Goal: Task Accomplishment & Management: Complete application form

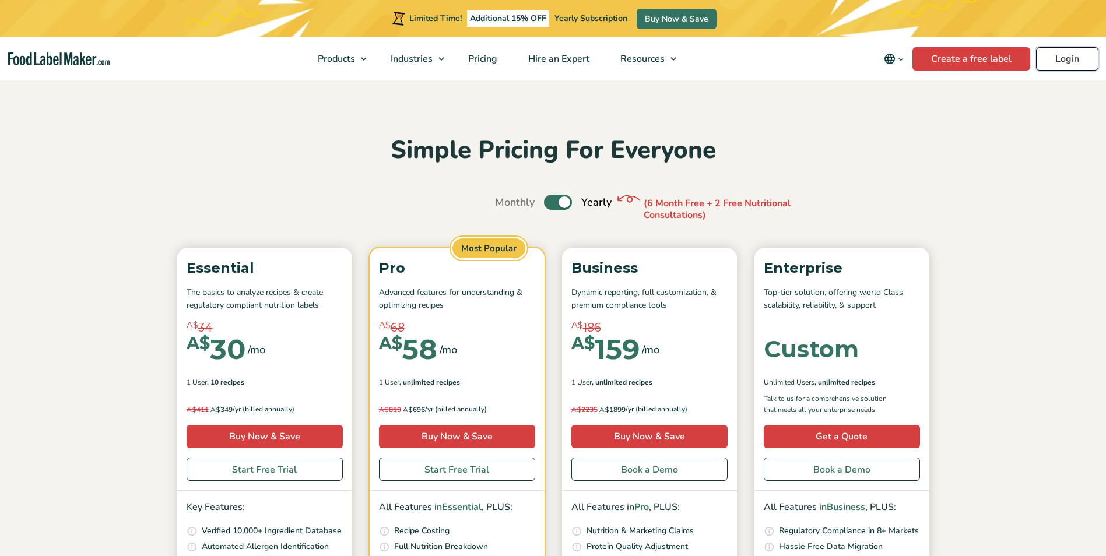
drag, startPoint x: 0, startPoint y: 0, endPoint x: 1063, endPoint y: 55, distance: 1064.8
click at [1063, 55] on link "Login" at bounding box center [1067, 58] width 62 height 23
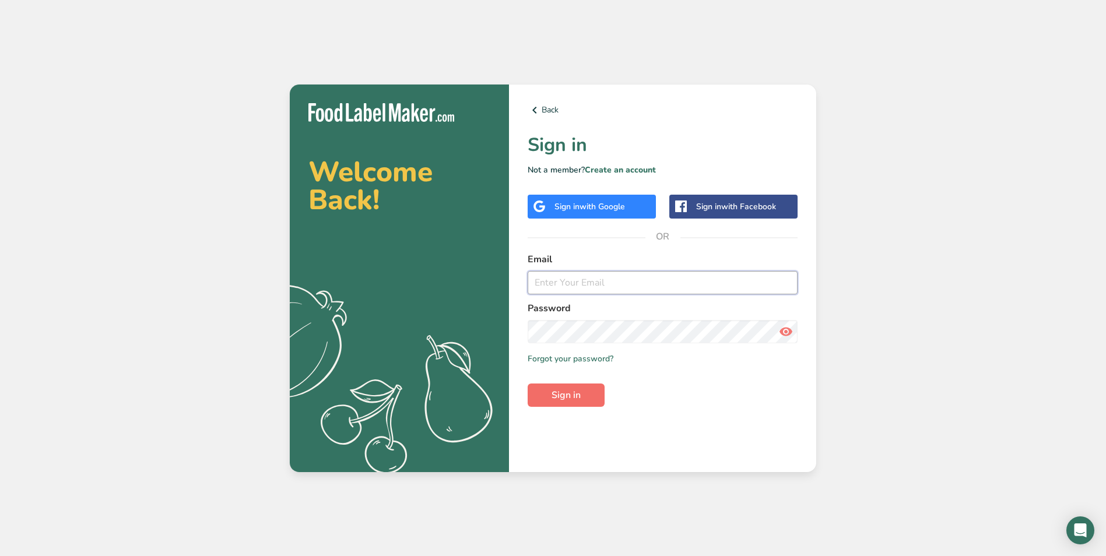
type input "[PERSON_NAME][EMAIL_ADDRESS][DOMAIN_NAME]"
click at [583, 392] on button "Sign in" at bounding box center [566, 395] width 77 height 23
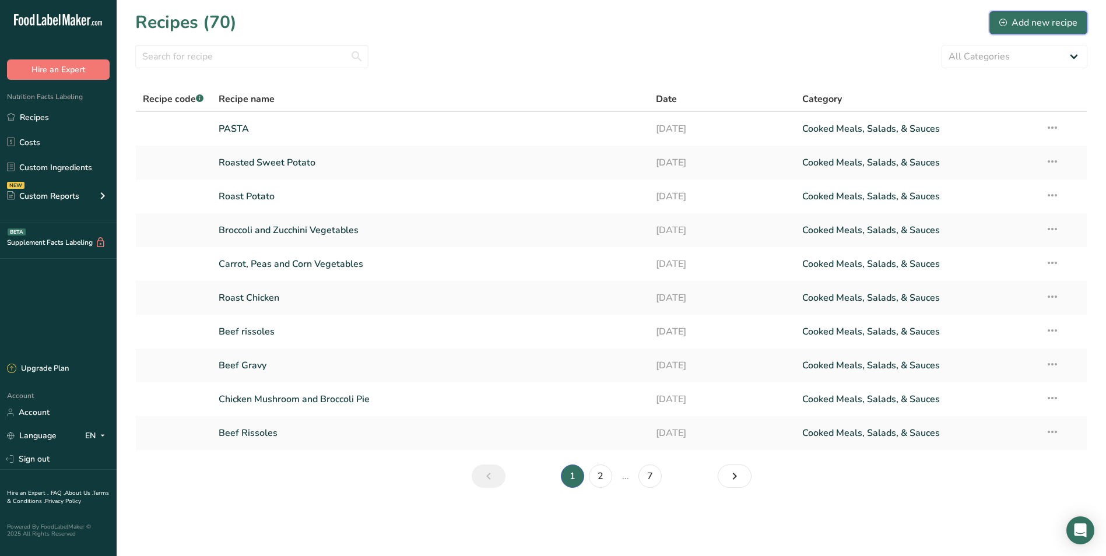
click at [1048, 20] on div "Add new recipe" at bounding box center [1039, 23] width 78 height 14
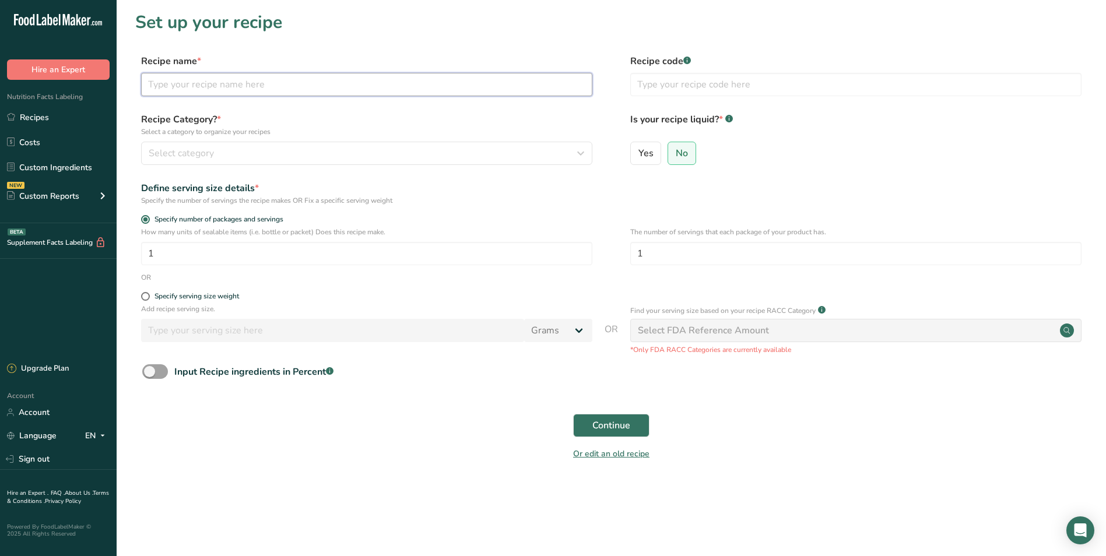
click at [163, 84] on input "text" at bounding box center [366, 84] width 451 height 23
type input "Bolognaise Sauce"
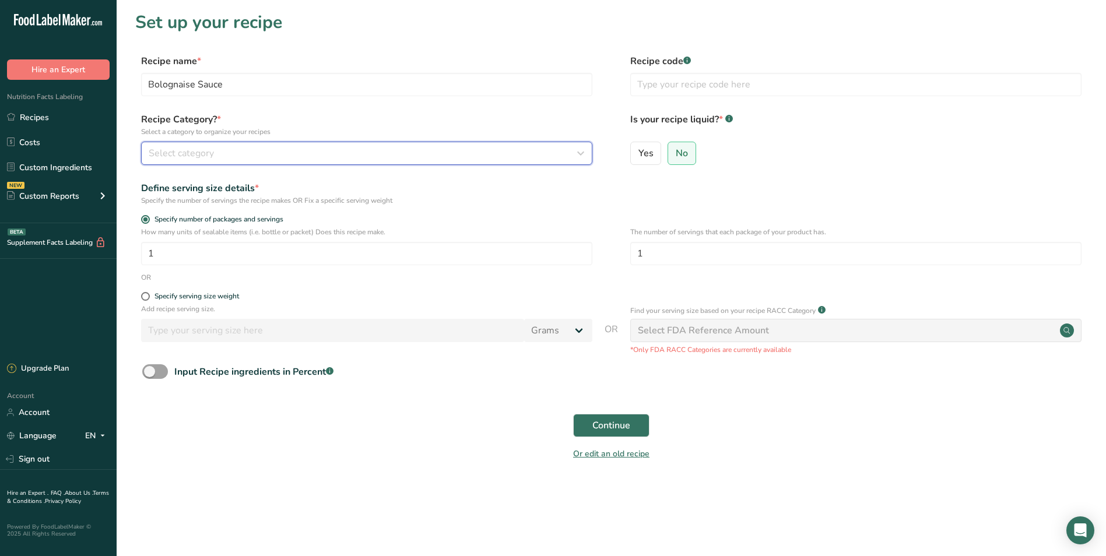
click at [579, 155] on icon "button" at bounding box center [581, 153] width 14 height 21
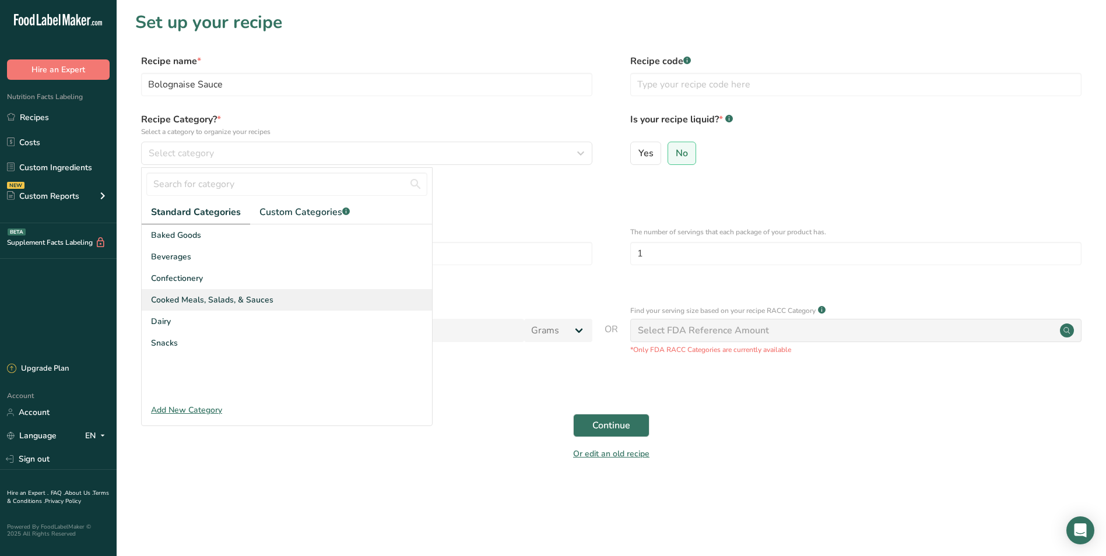
click at [228, 295] on span "Cooked Meals, Salads, & Sauces" at bounding box center [212, 300] width 122 height 12
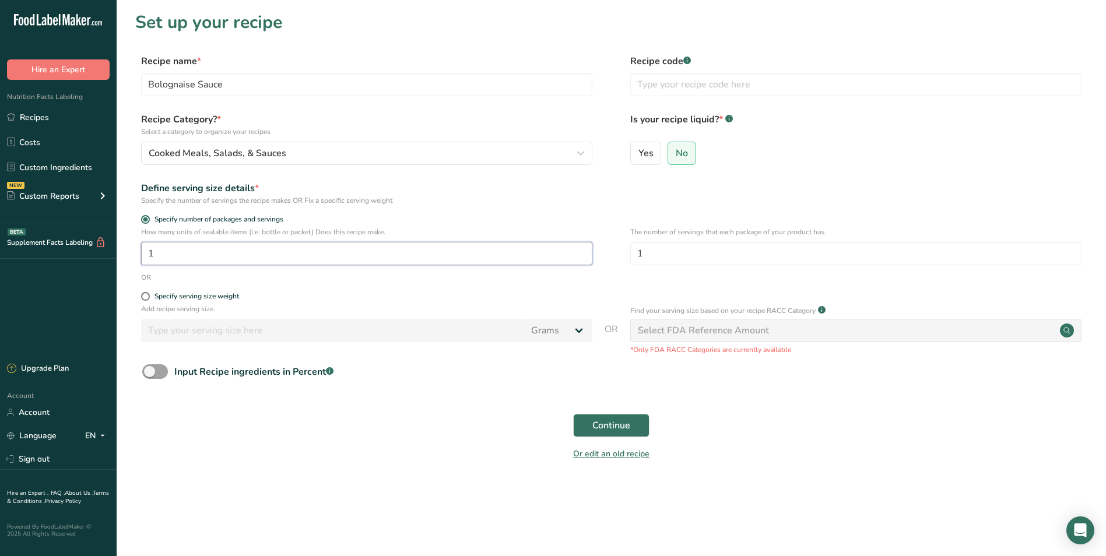
click at [162, 257] on input "1" at bounding box center [366, 253] width 451 height 23
type input "30"
click at [596, 418] on button "Continue" at bounding box center [611, 425] width 76 height 23
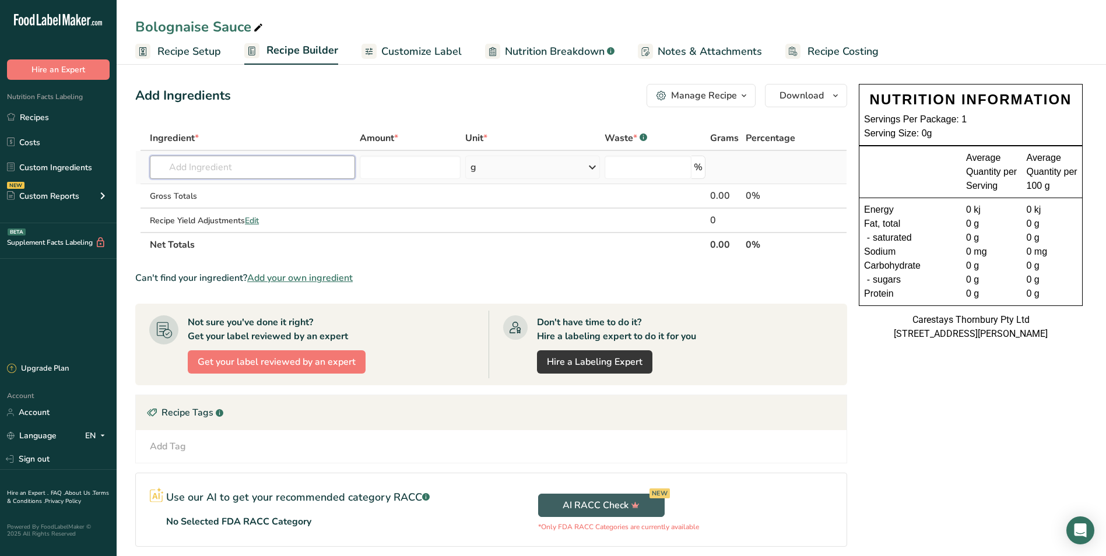
click at [171, 167] on input "text" at bounding box center [252, 167] width 205 height 23
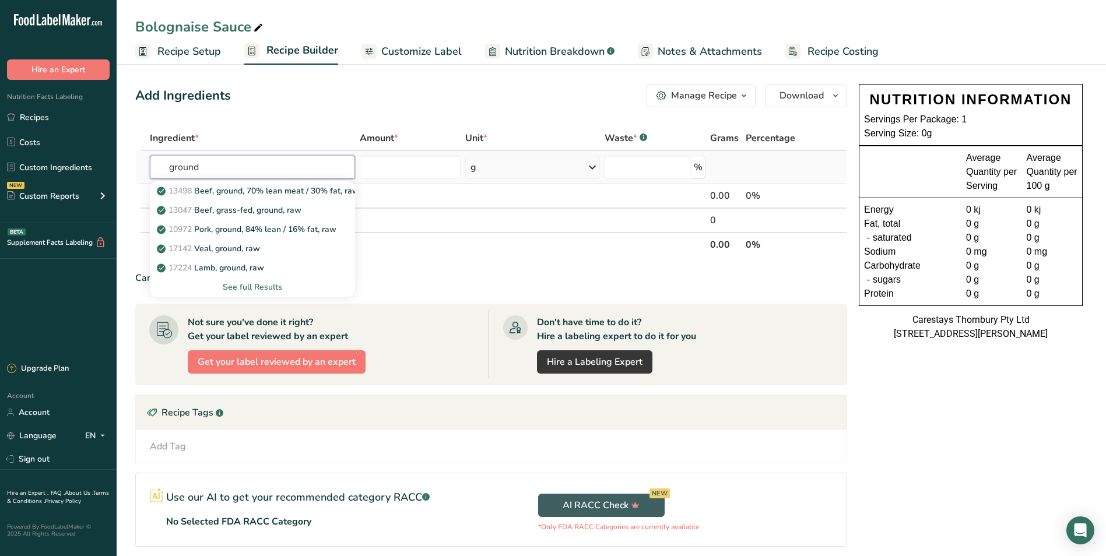
type input "ground"
click at [272, 283] on div "See full Results" at bounding box center [252, 287] width 187 height 12
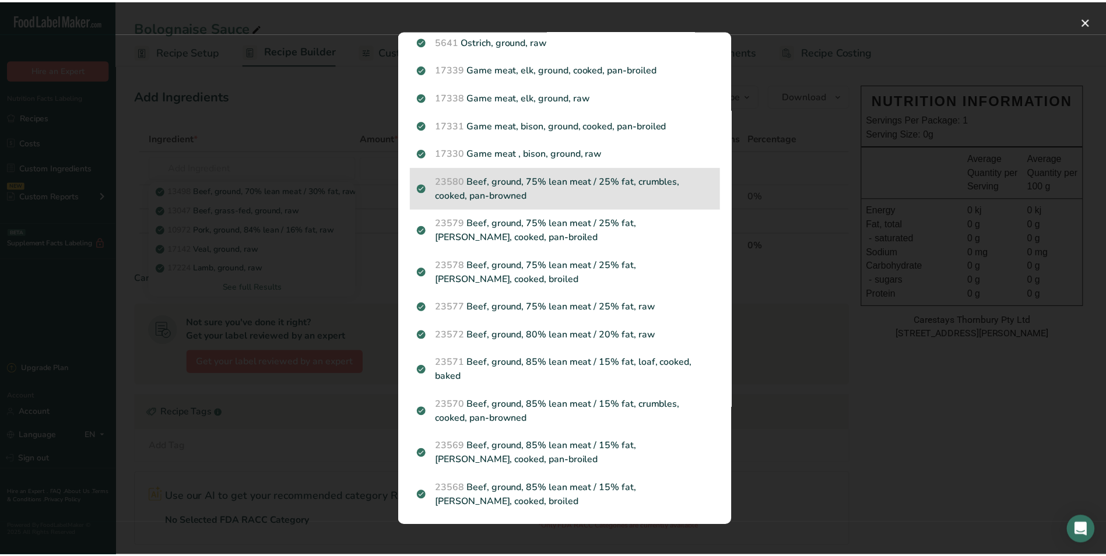
scroll to position [1119, 0]
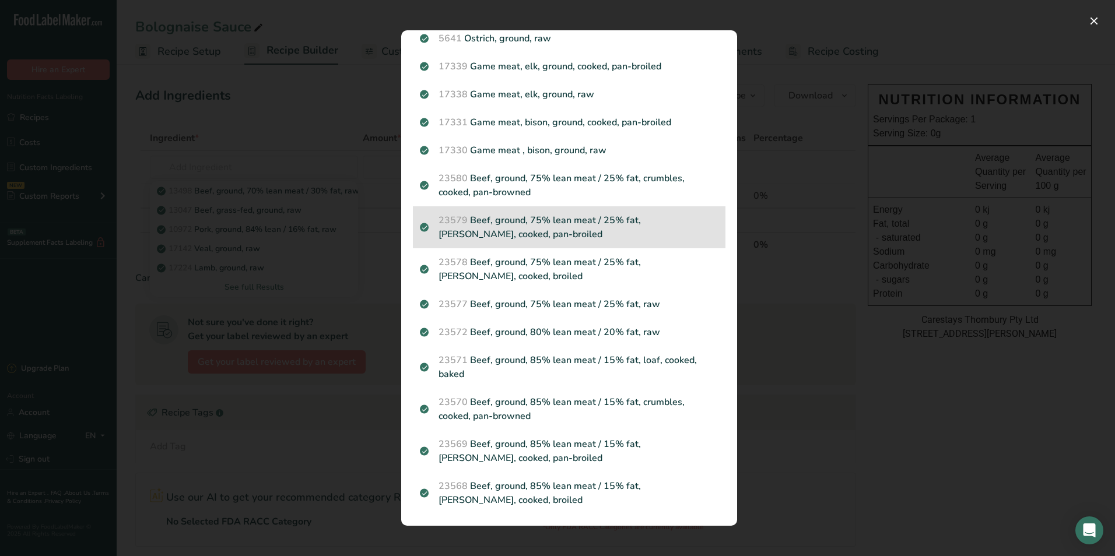
click at [526, 223] on p "23579 Beef, ground, 75% lean meat / 25% fat, [PERSON_NAME], cooked, pan-broiled" at bounding box center [569, 227] width 299 height 28
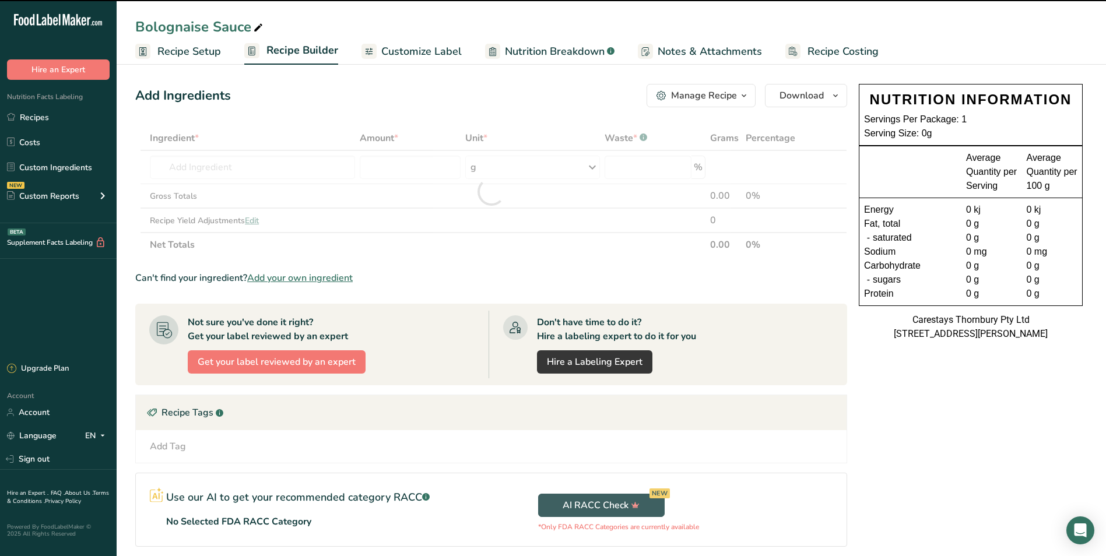
type input "0"
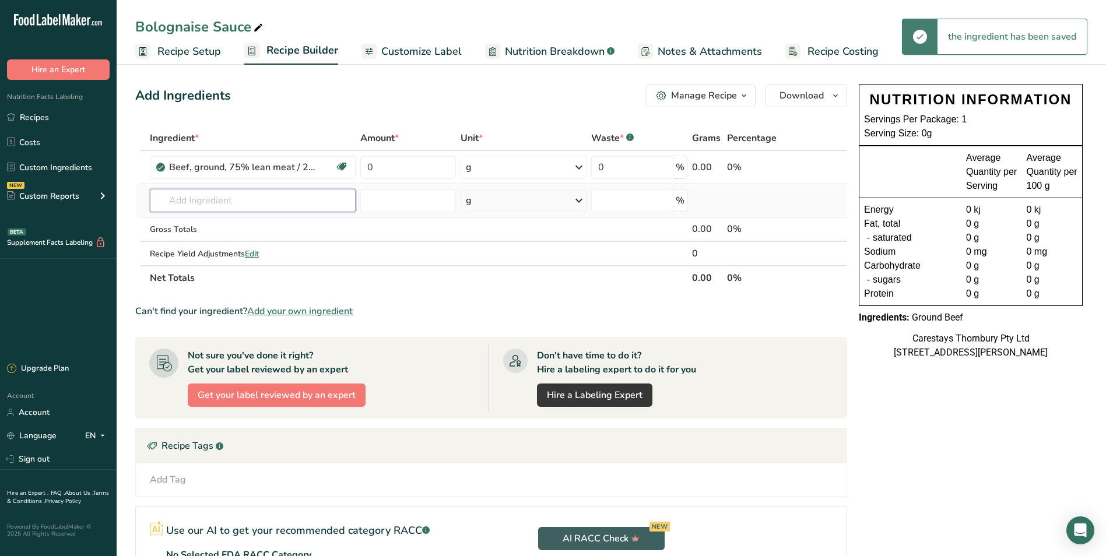
click at [179, 202] on input "text" at bounding box center [253, 200] width 206 height 23
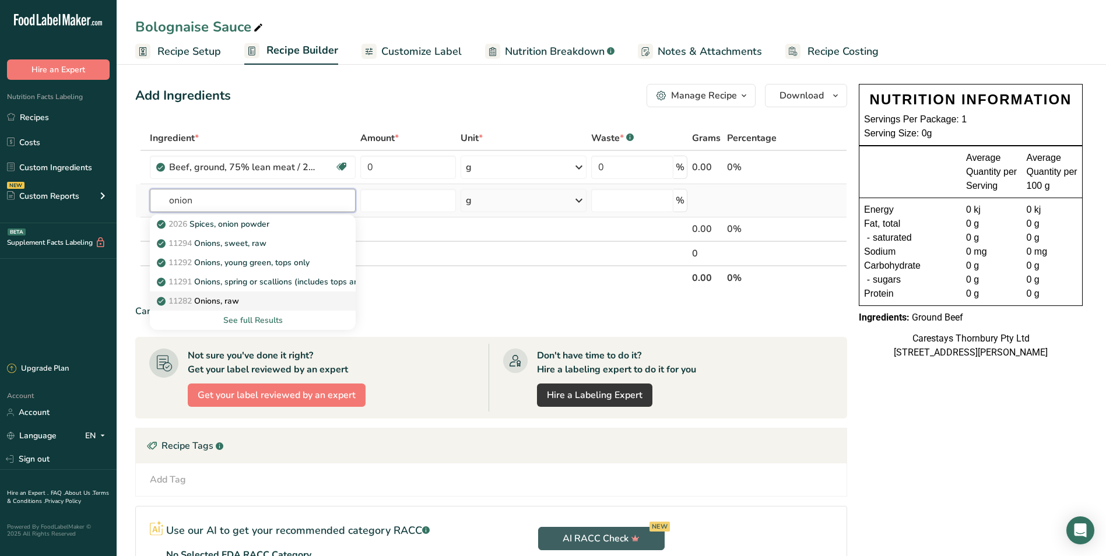
type input "onion"
click at [221, 299] on p "11282 Onions, raw" at bounding box center [199, 301] width 80 height 12
type input "Onions, raw"
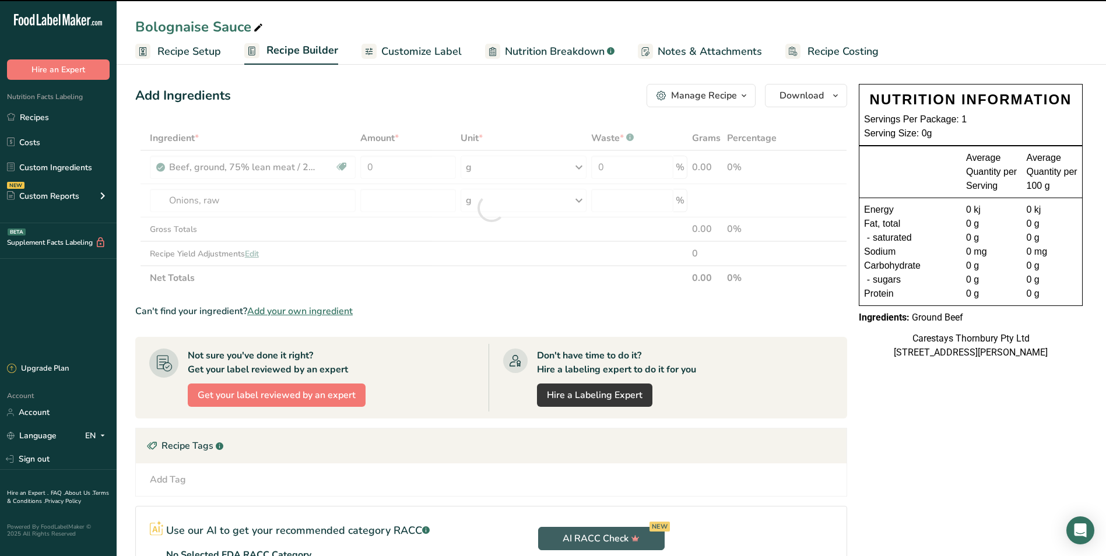
type input "0"
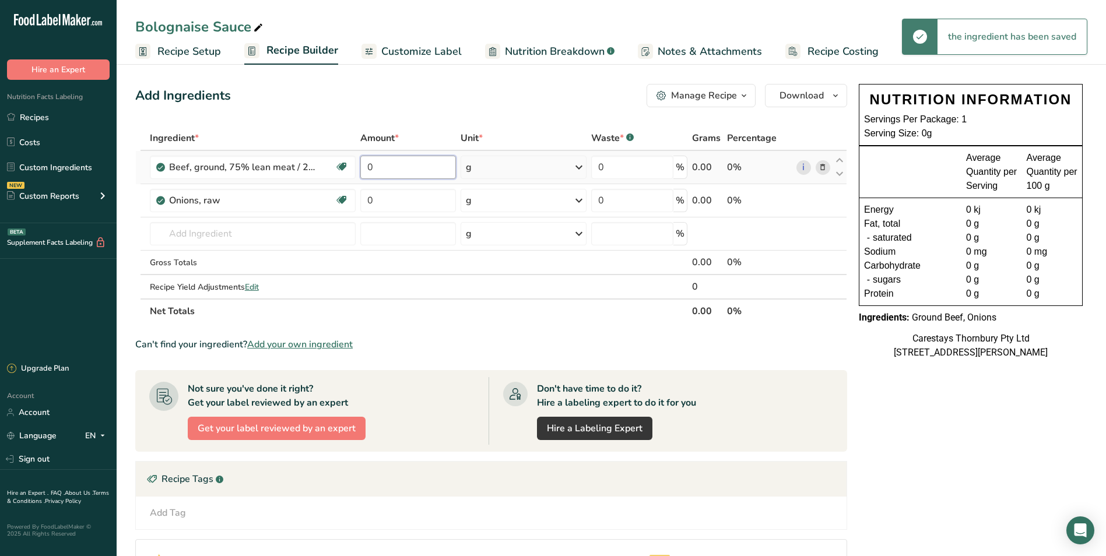
click at [377, 164] on input "0" at bounding box center [408, 167] width 96 height 23
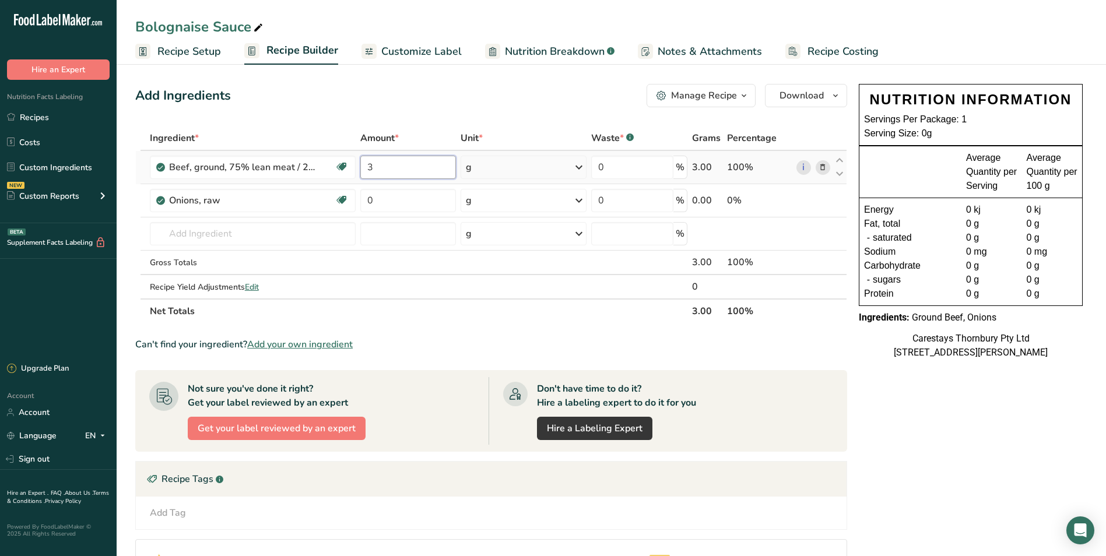
type input "3"
click at [580, 165] on div "Ingredient * Amount * Unit * Waste * .a-a{fill:#347362;}.b-a{fill:#fff;} Grams …" at bounding box center [491, 225] width 712 height 198
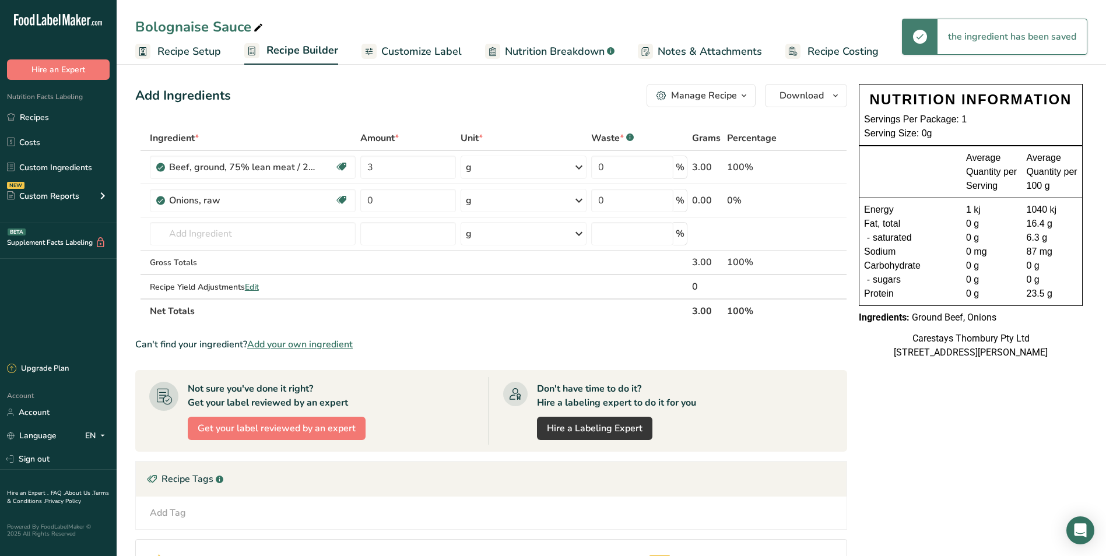
click at [580, 166] on icon at bounding box center [579, 167] width 14 height 21
click at [498, 262] on div "kg" at bounding box center [517, 263] width 98 height 17
click at [397, 198] on input "0" at bounding box center [407, 200] width 94 height 23
type input "4"
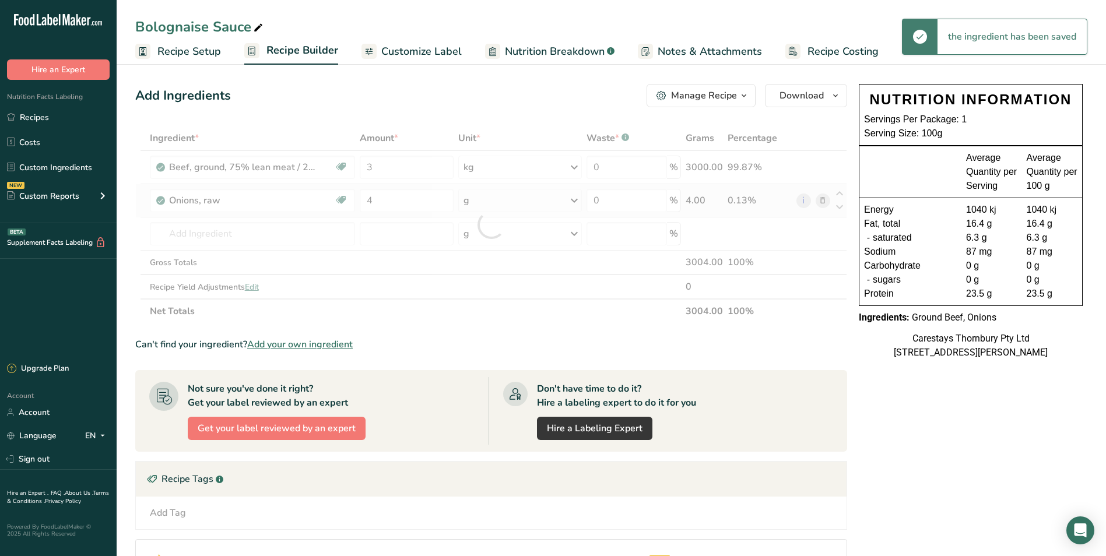
click at [574, 199] on div "Ingredient * Amount * Unit * Waste * .a-a{fill:#347362;}.b-a{fill:#fff;} Grams …" at bounding box center [491, 225] width 712 height 198
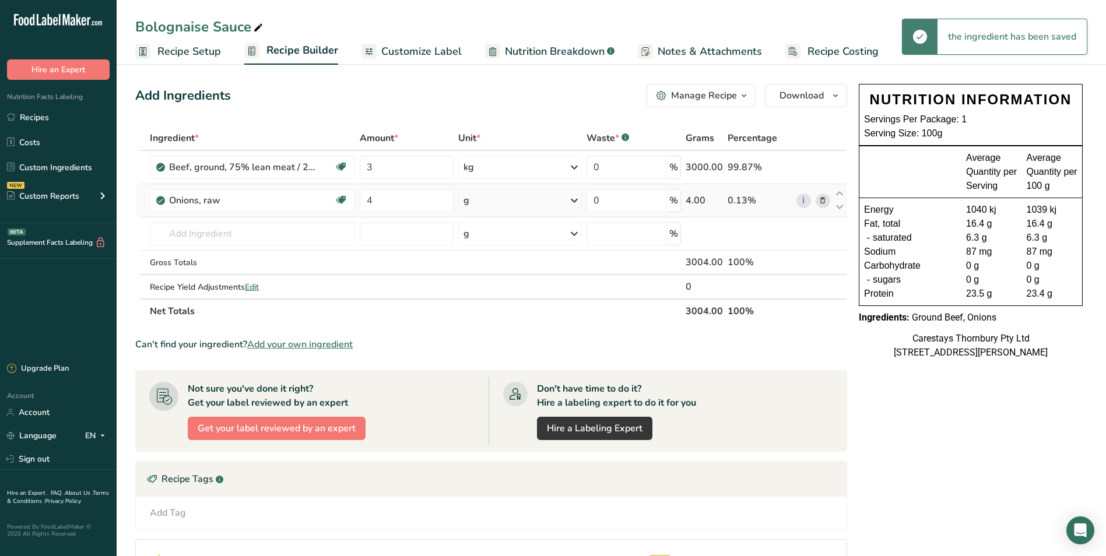
click at [574, 199] on icon at bounding box center [575, 200] width 14 height 21
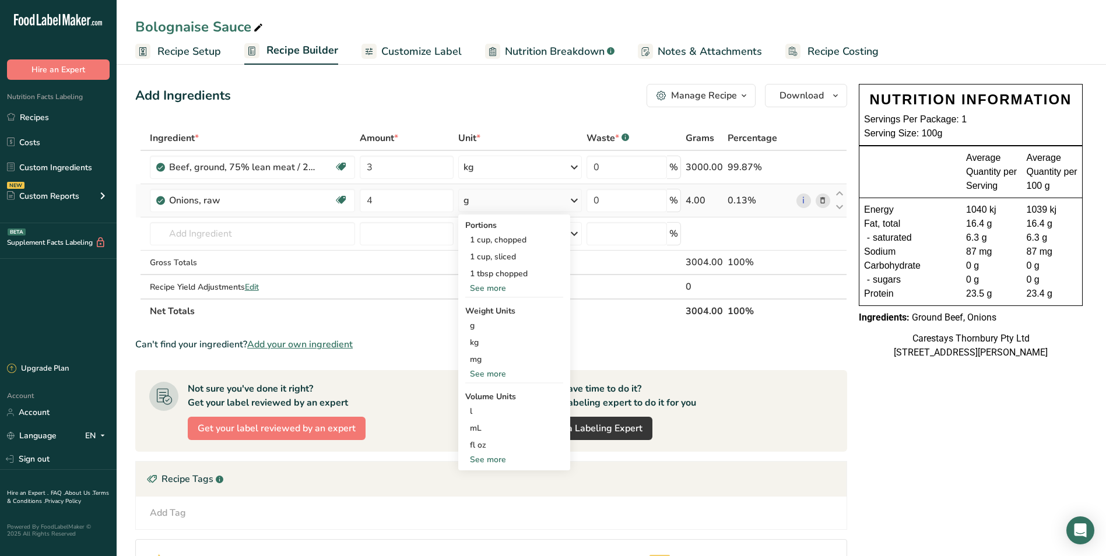
click at [503, 285] on div "See more" at bounding box center [514, 288] width 98 height 12
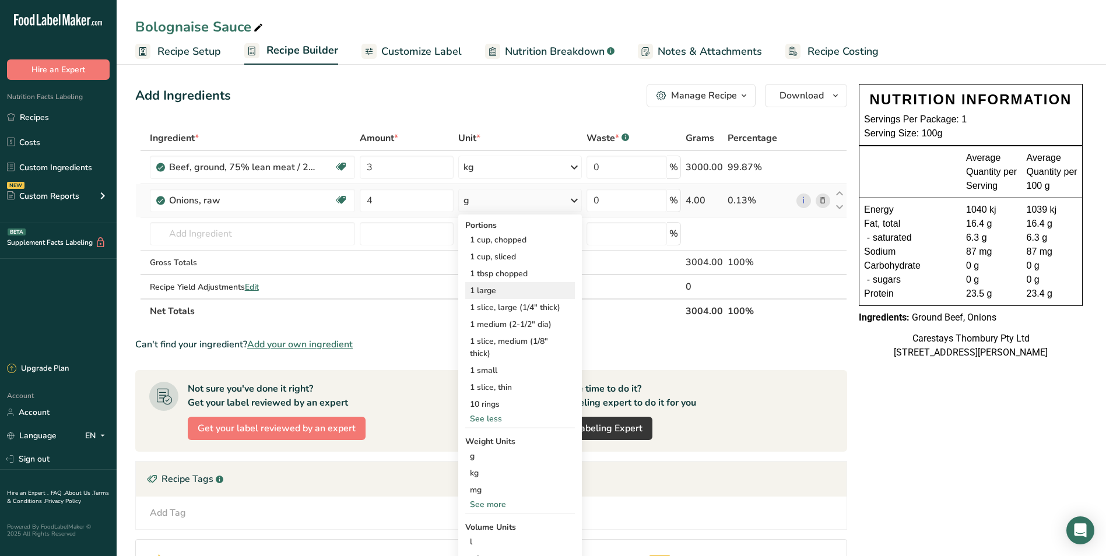
click at [499, 289] on div "1 large" at bounding box center [520, 290] width 110 height 17
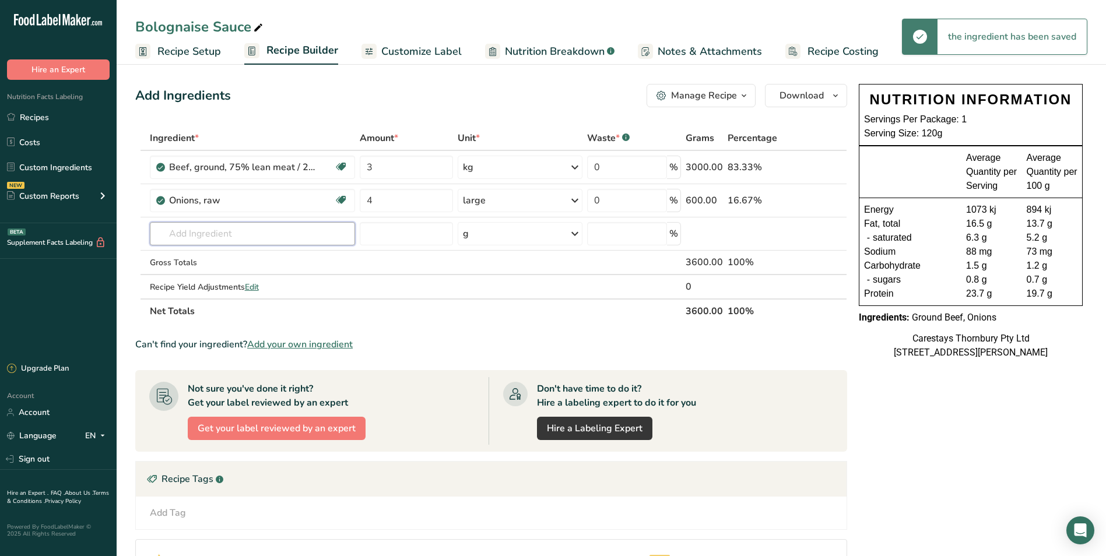
click at [180, 233] on input "text" at bounding box center [252, 233] width 205 height 23
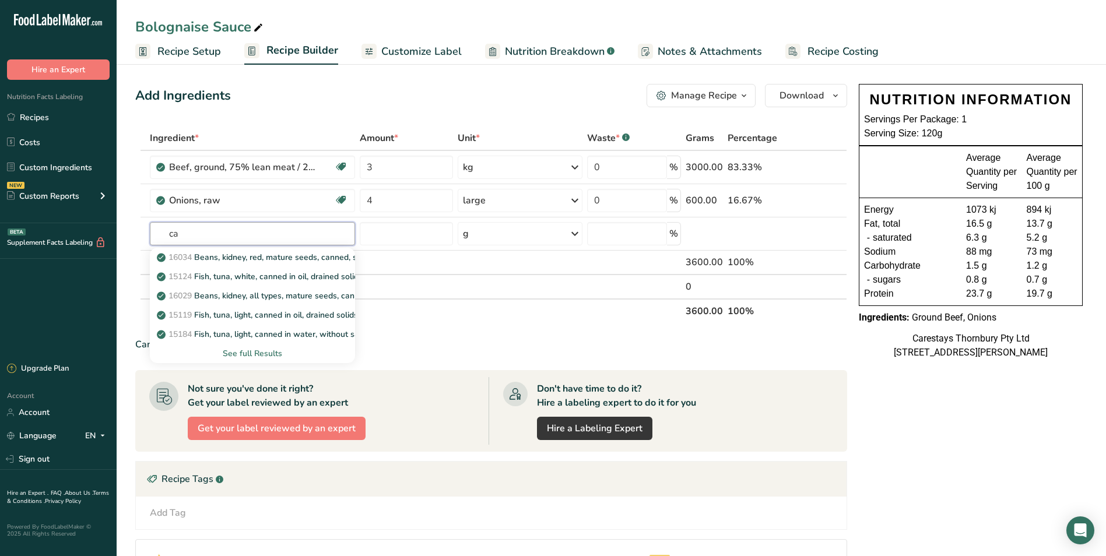
type input "c"
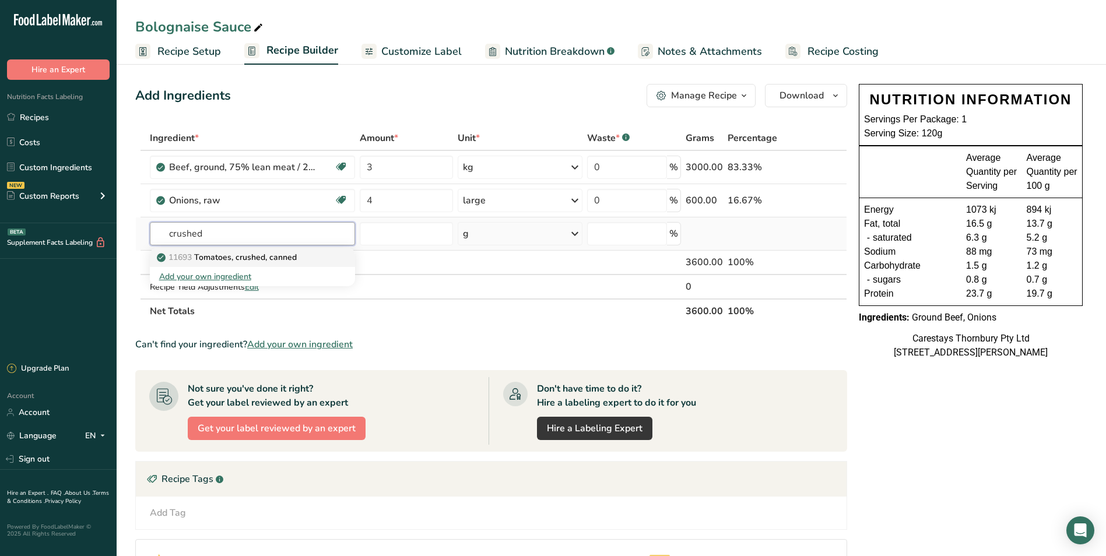
type input "crushed"
click at [205, 254] on p "11693 Tomatoes, crushed, canned" at bounding box center [228, 257] width 138 height 12
type input "Tomatoes, crushed, canned"
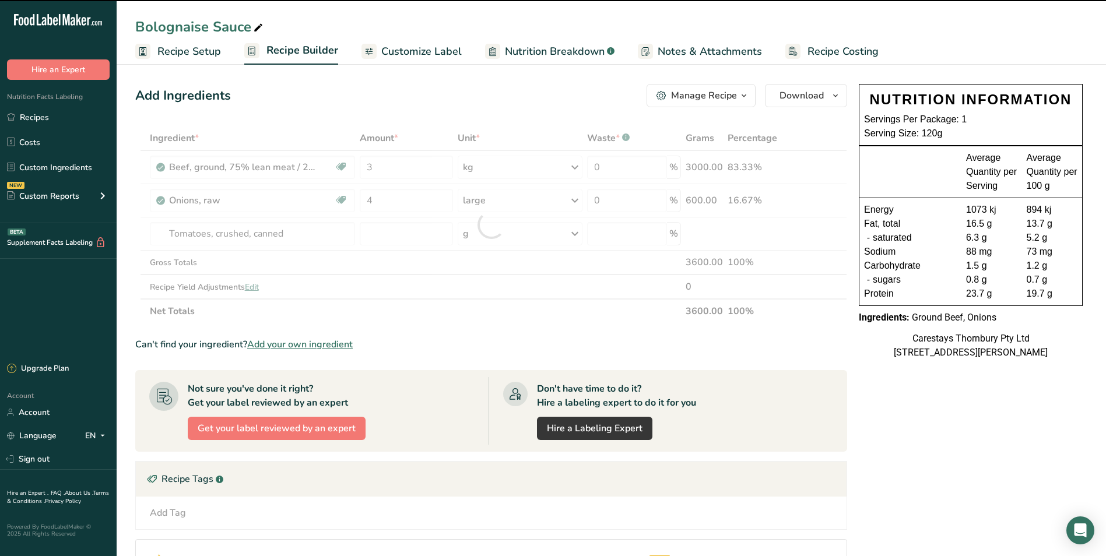
type input "0"
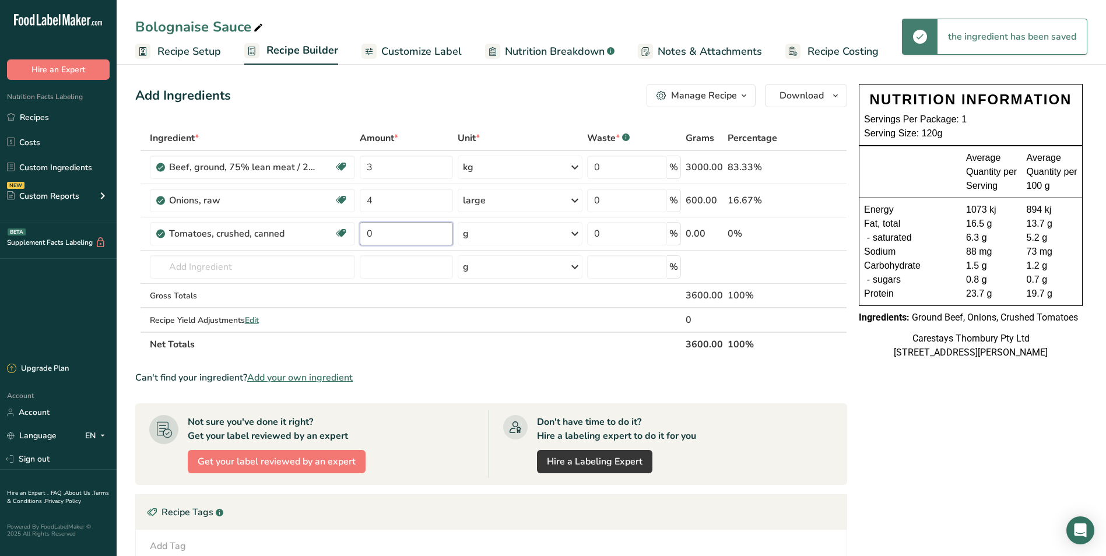
click at [386, 232] on input "0" at bounding box center [406, 233] width 93 height 23
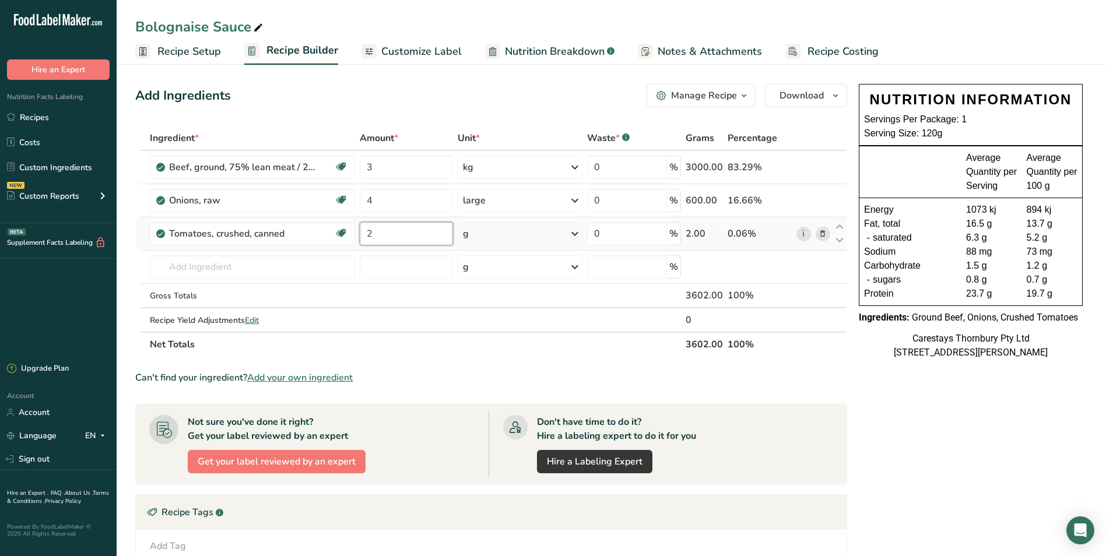
type input "2"
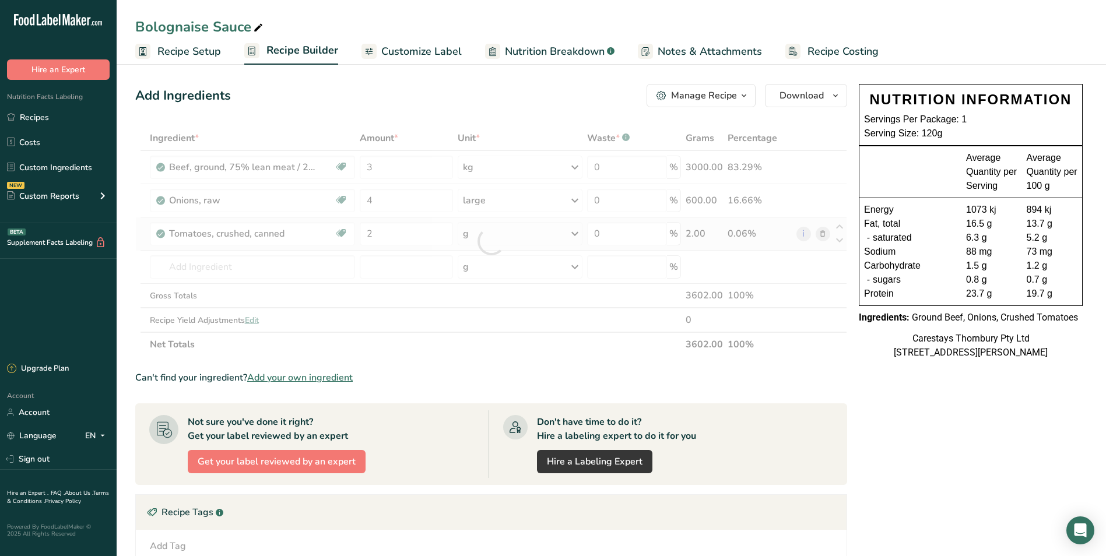
click at [579, 233] on div "Ingredient * Amount * Unit * Waste * .a-a{fill:#347362;}.b-a{fill:#fff;} Grams …" at bounding box center [491, 241] width 712 height 231
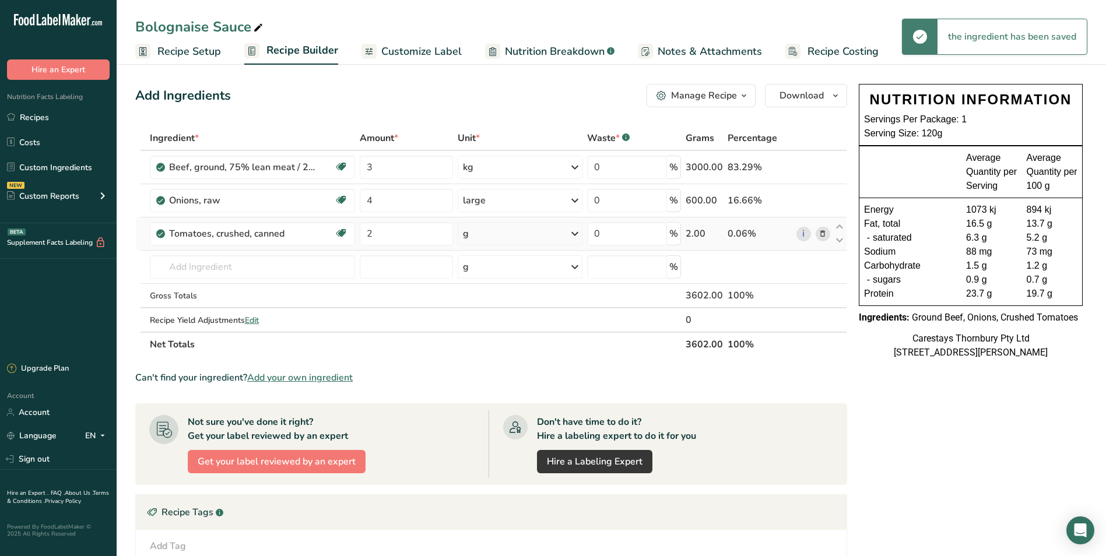
click at [577, 233] on icon at bounding box center [575, 233] width 14 height 21
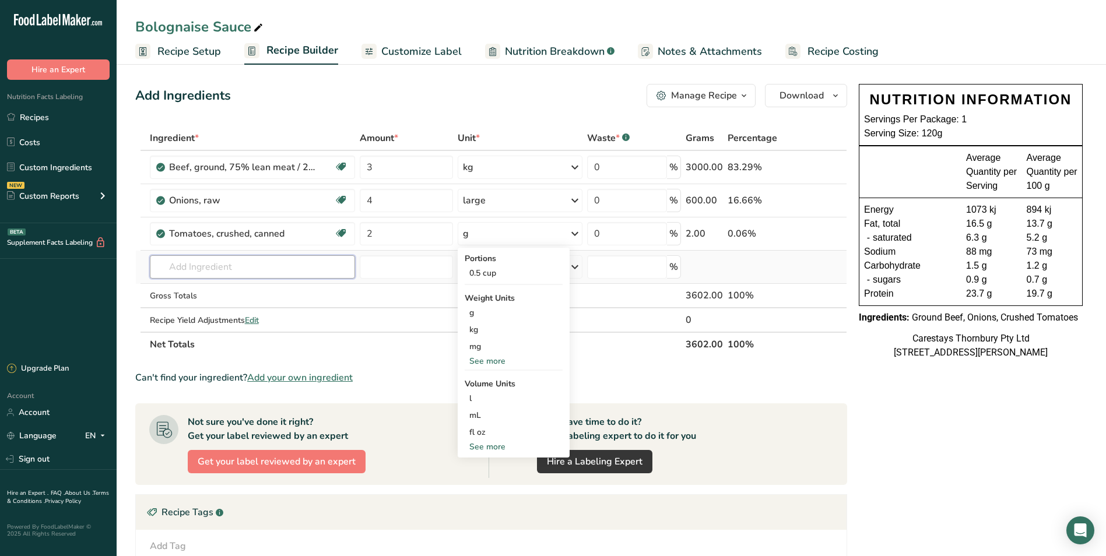
drag, startPoint x: 181, startPoint y: 269, endPoint x: 209, endPoint y: 261, distance: 29.2
click at [188, 268] on input "text" at bounding box center [252, 266] width 205 height 23
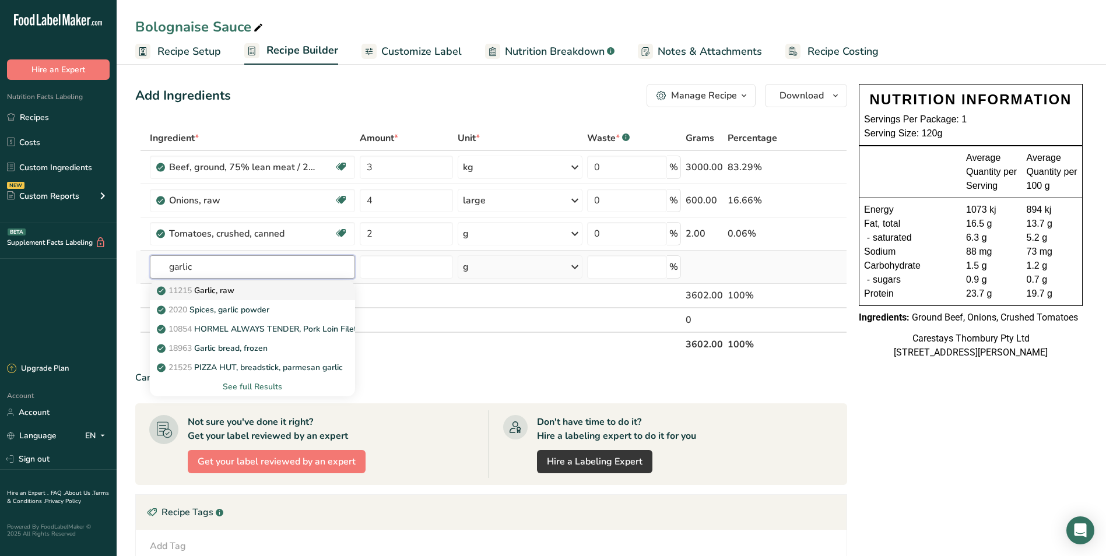
type input "garlic"
click at [212, 285] on p "11215 Garlic, raw" at bounding box center [196, 291] width 75 height 12
type input "Garlic, raw"
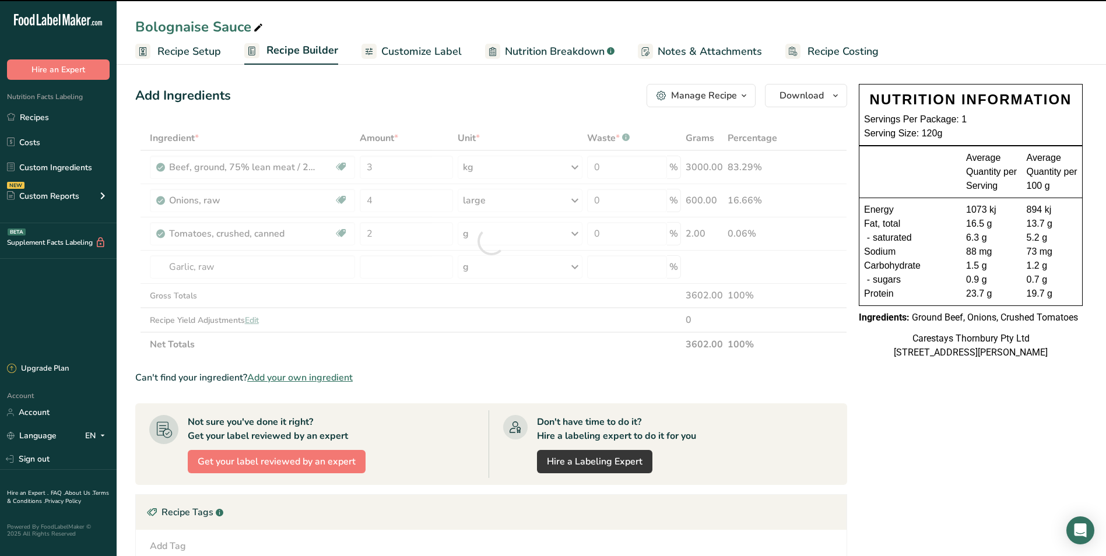
type input "0"
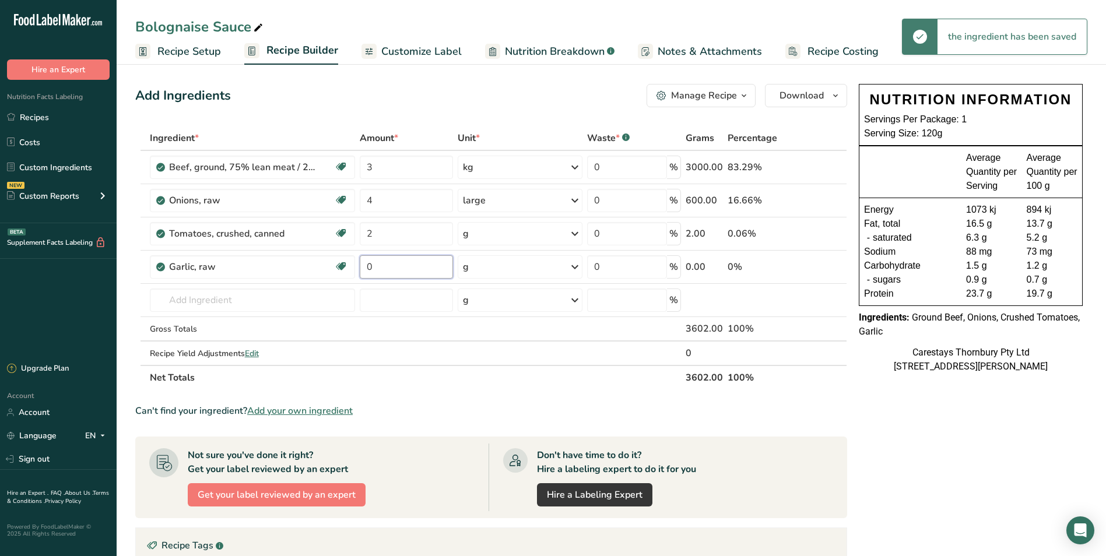
click at [379, 267] on input "0" at bounding box center [406, 266] width 93 height 23
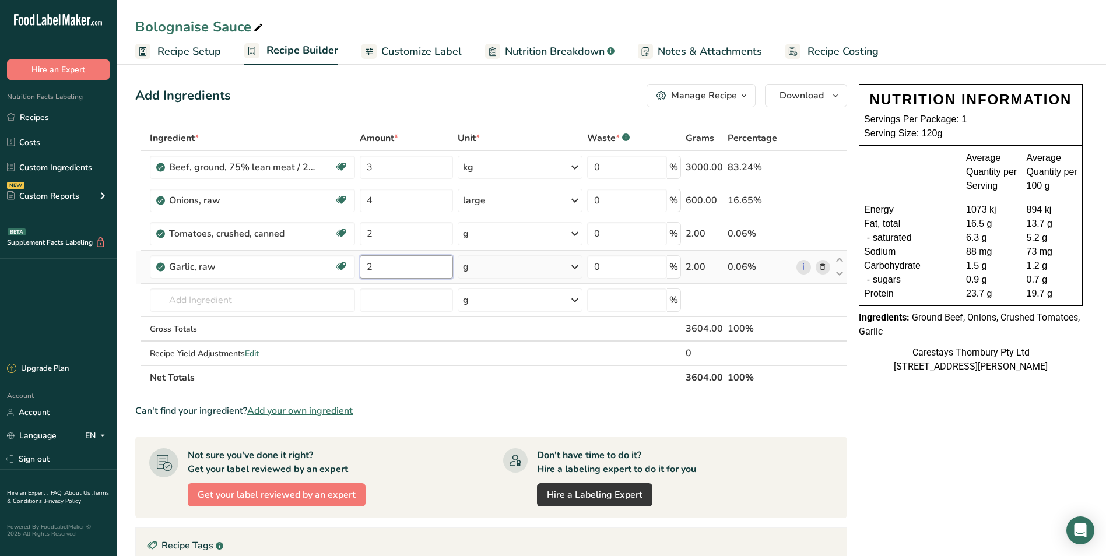
type input "2"
click at [576, 265] on div "Ingredient * Amount * Unit * Waste * .a-a{fill:#347362;}.b-a{fill:#fff;} Grams …" at bounding box center [491, 258] width 712 height 264
click at [576, 265] on icon at bounding box center [575, 267] width 14 height 21
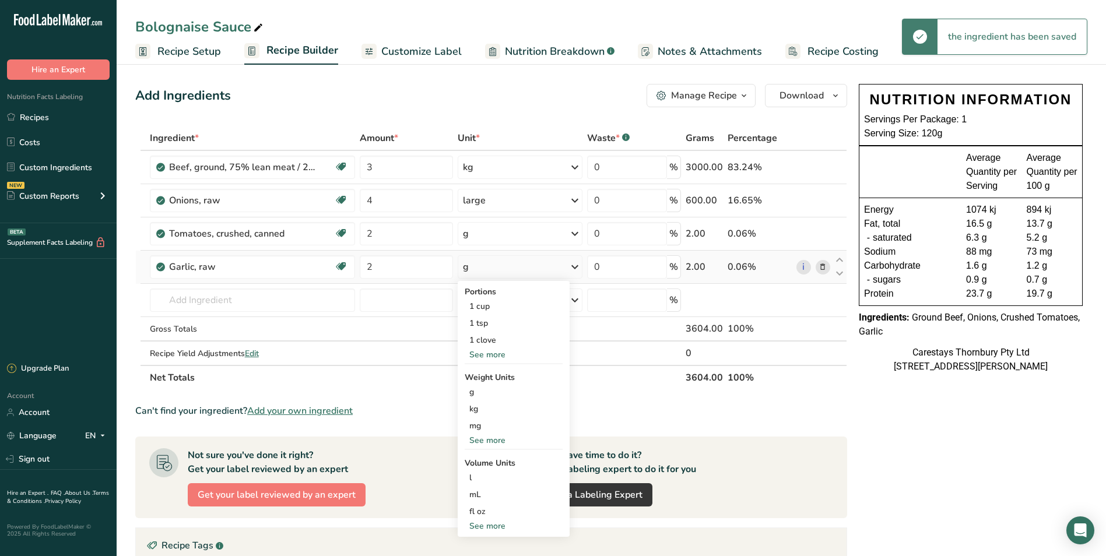
click at [493, 351] on div "See more" at bounding box center [514, 355] width 98 height 12
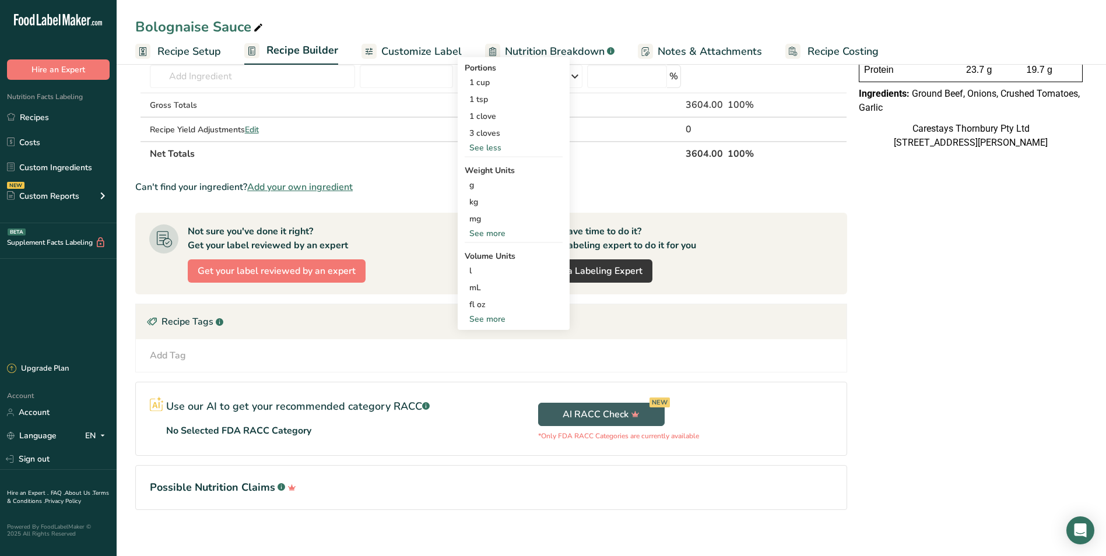
scroll to position [233, 0]
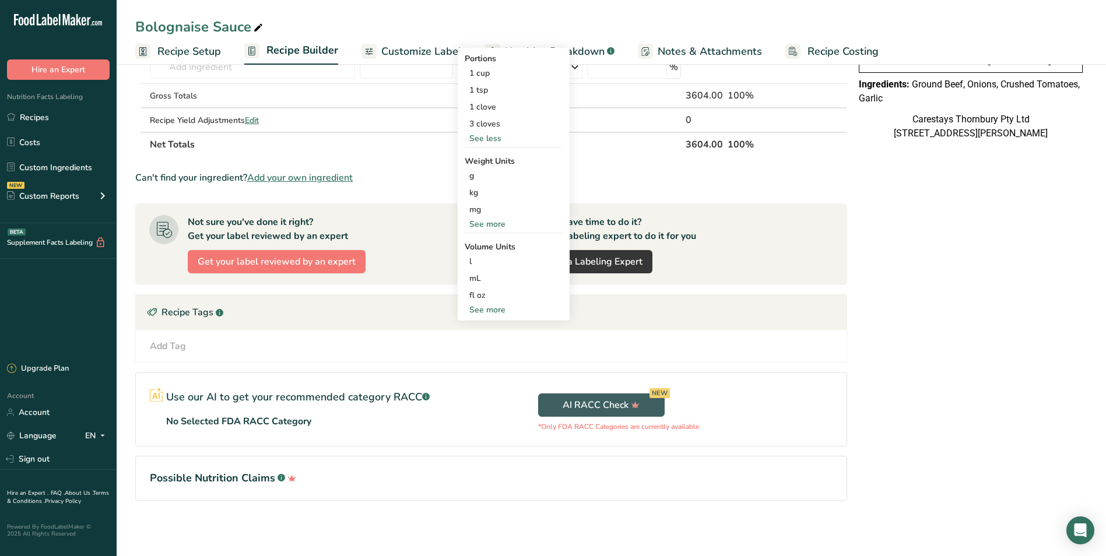
click at [482, 307] on div "See more" at bounding box center [514, 310] width 98 height 12
select select "22"
click at [483, 312] on div "tbsp" at bounding box center [514, 312] width 89 height 12
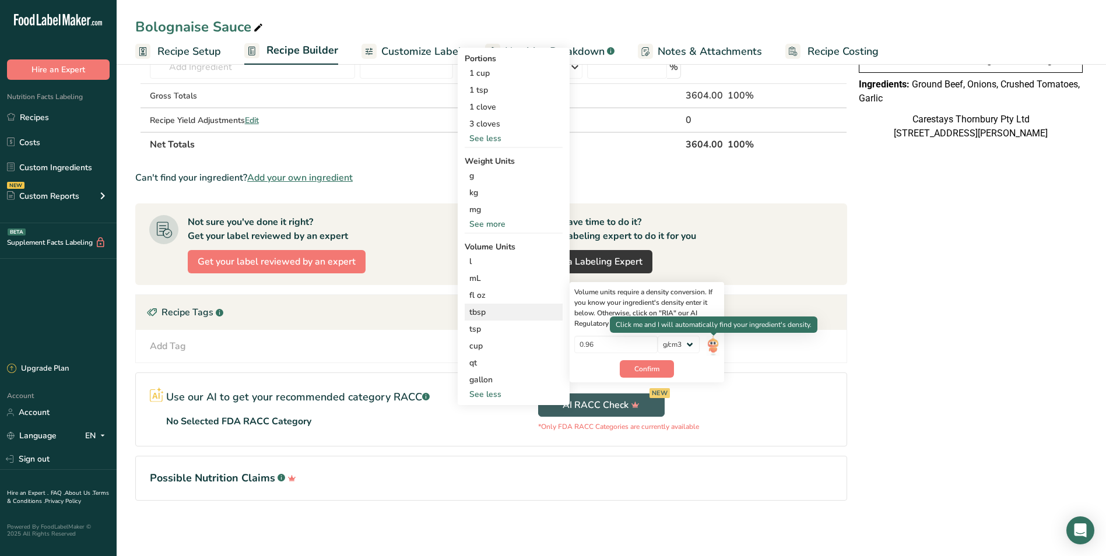
click at [715, 343] on img at bounding box center [713, 346] width 13 height 20
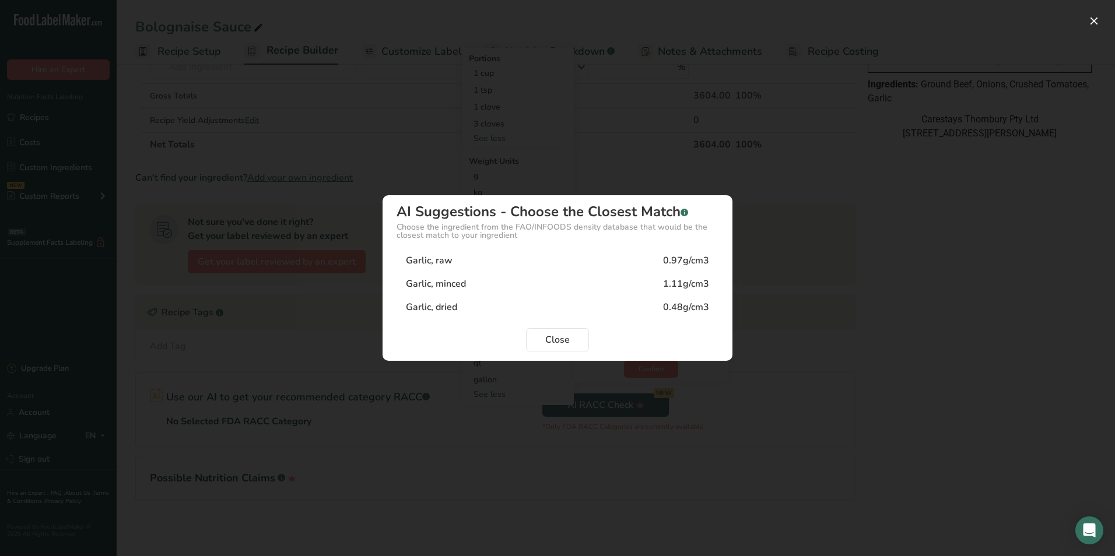
click at [454, 282] on div "Garlic, minced" at bounding box center [436, 284] width 60 height 14
type input "1.11"
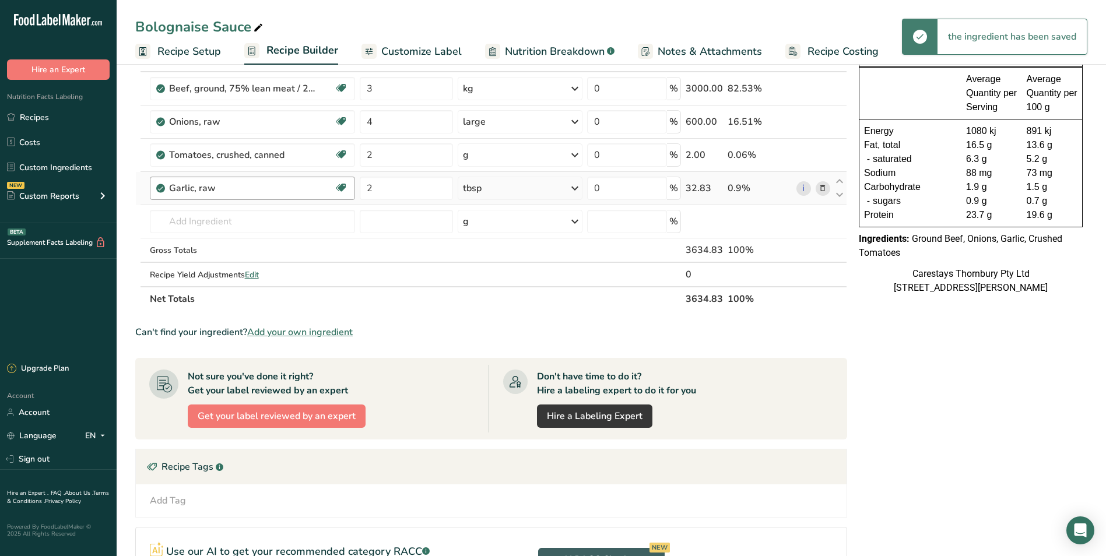
scroll to position [59, 0]
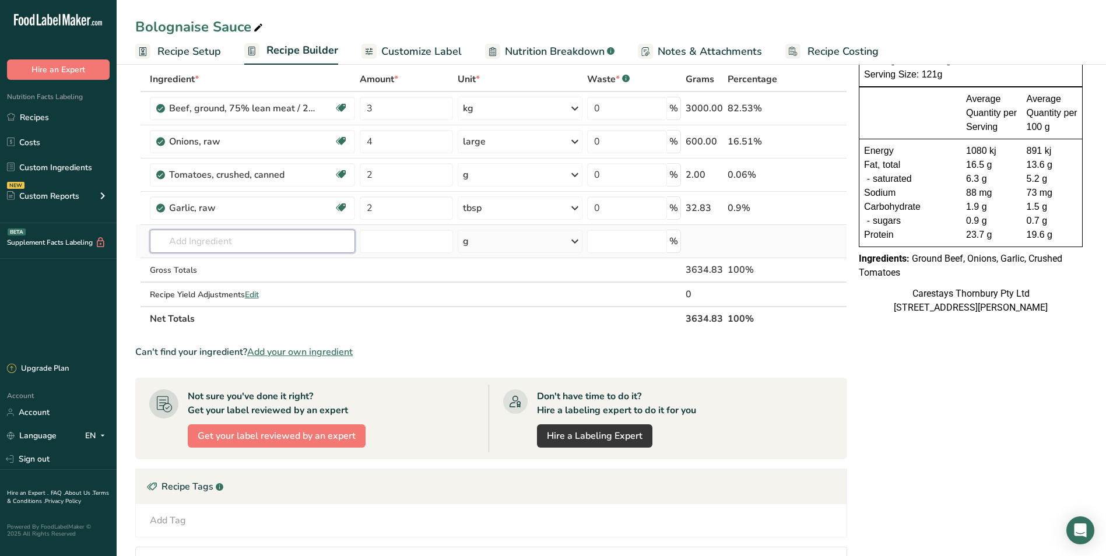
click at [178, 243] on input "text" at bounding box center [252, 241] width 205 height 23
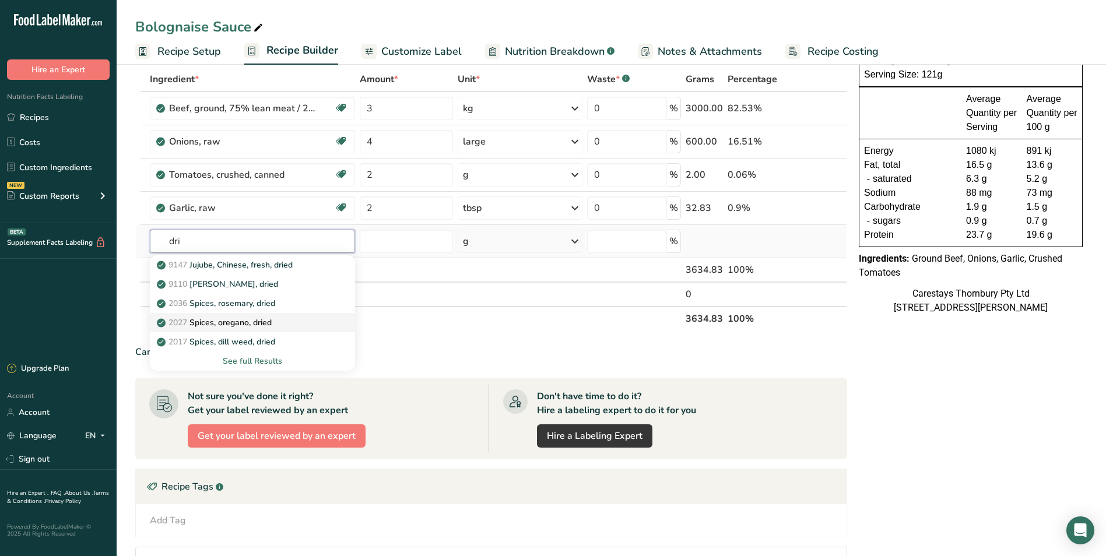
type input "dri"
click at [225, 320] on p "2027 Spices, oregano, dried" at bounding box center [215, 323] width 113 height 12
type input "Spices, oregano, dried"
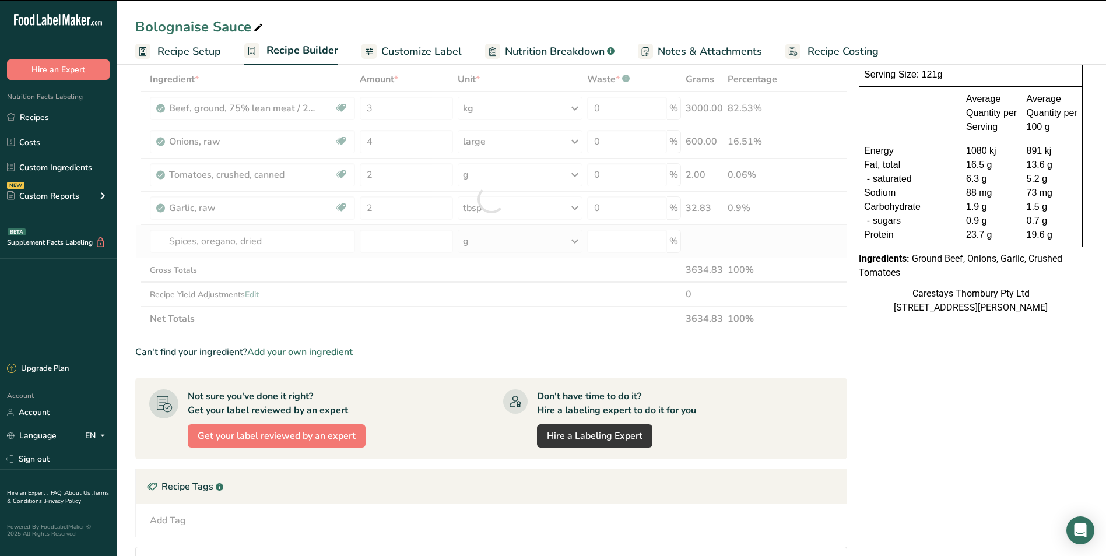
type input "0"
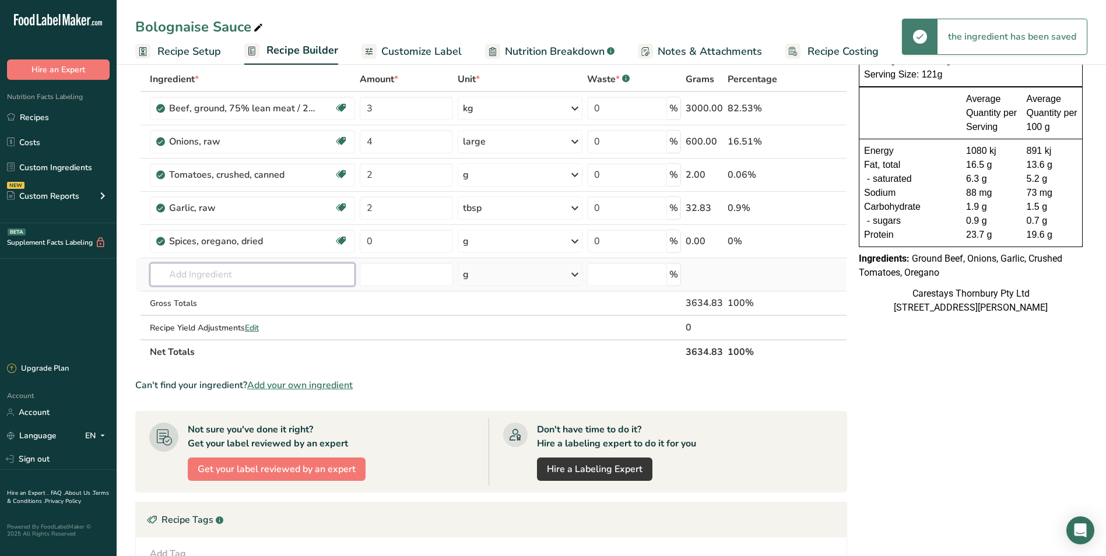
click at [215, 276] on input "text" at bounding box center [252, 274] width 205 height 23
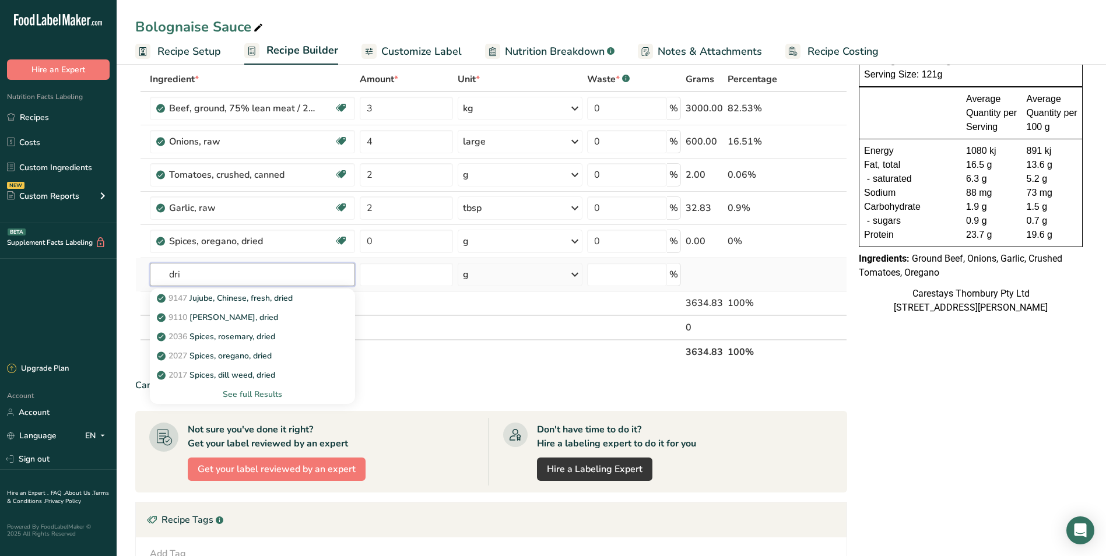
type input "dri"
click at [237, 393] on div "See full Results" at bounding box center [252, 394] width 187 height 12
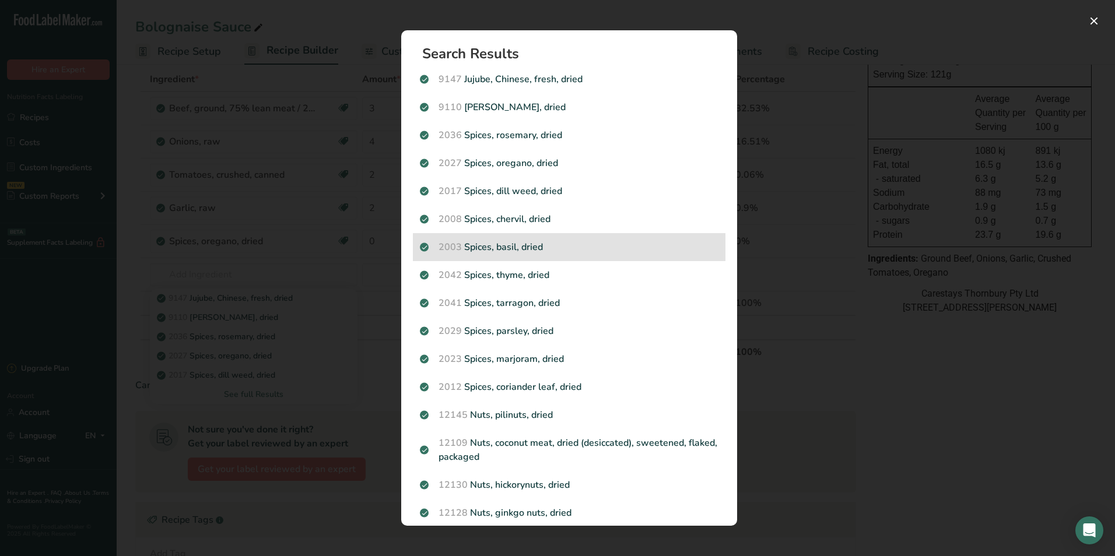
click at [523, 242] on p "2003 Spices, basil, dried" at bounding box center [569, 247] width 299 height 14
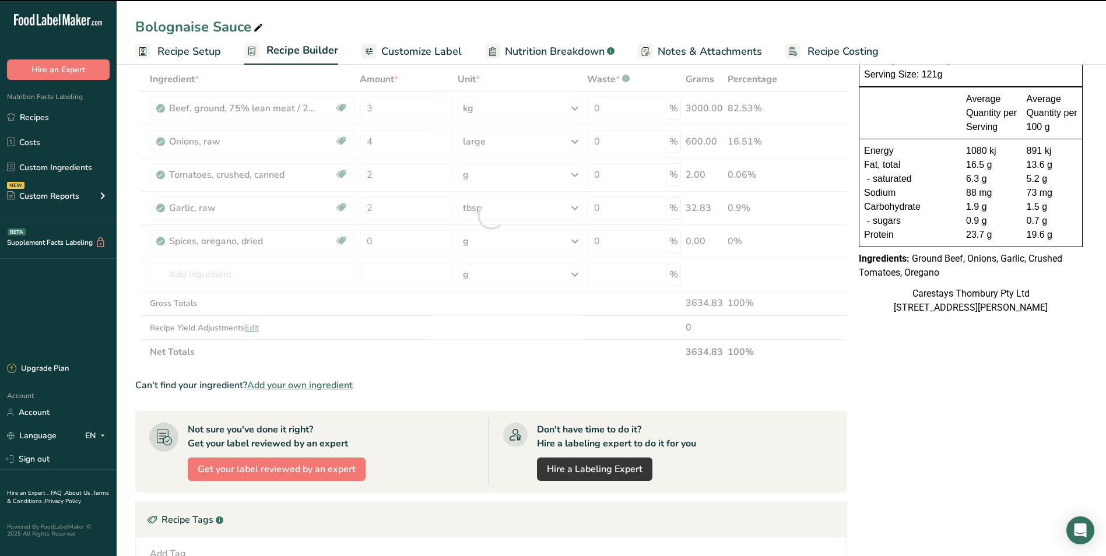
type input "0"
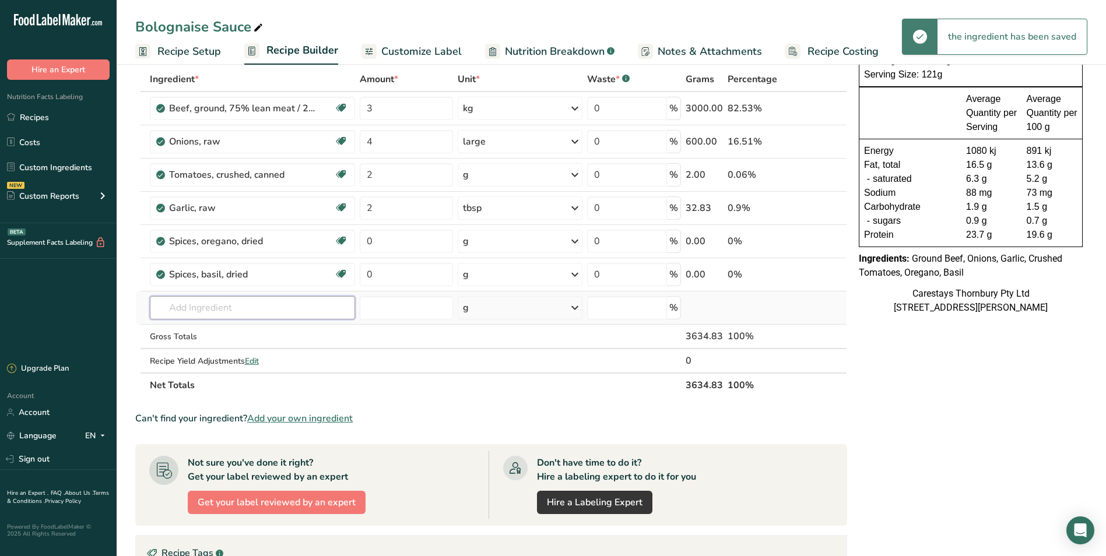
click at [202, 311] on input "text" at bounding box center [252, 307] width 205 height 23
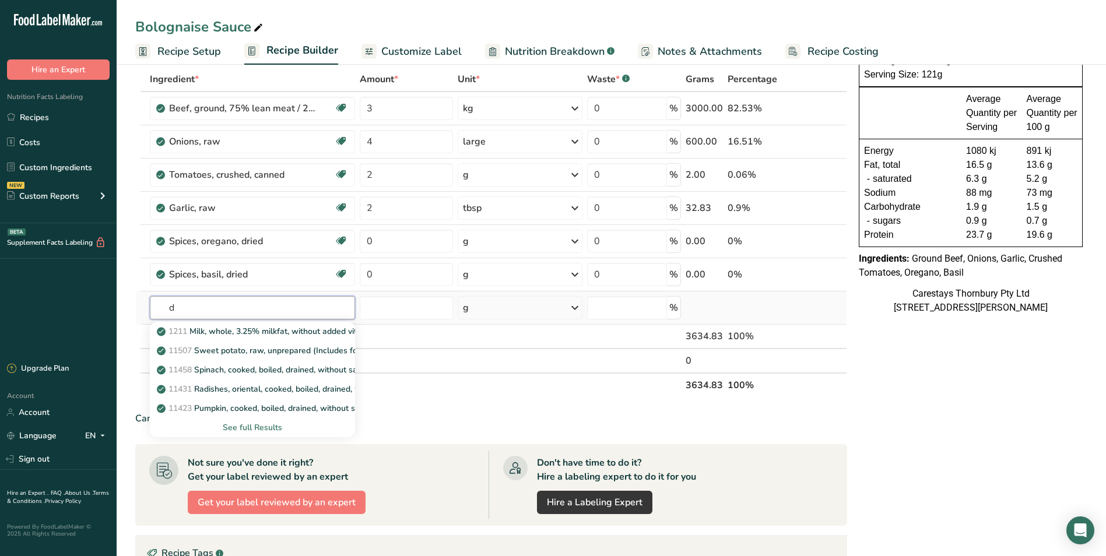
type input "d"
click at [255, 428] on div "See full Results" at bounding box center [252, 428] width 187 height 12
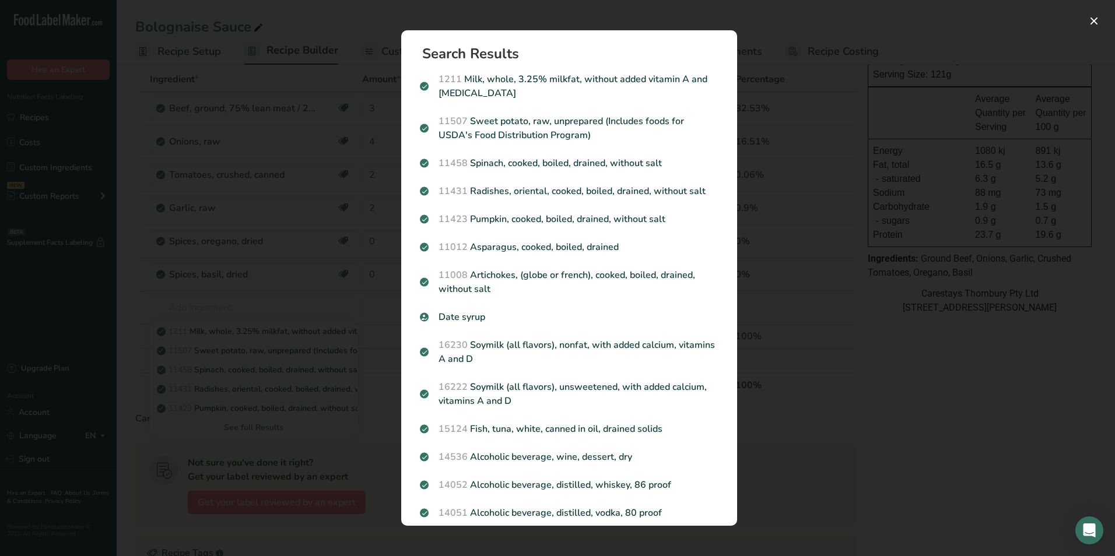
click at [187, 291] on div "Search results modal" at bounding box center [557, 278] width 1115 height 556
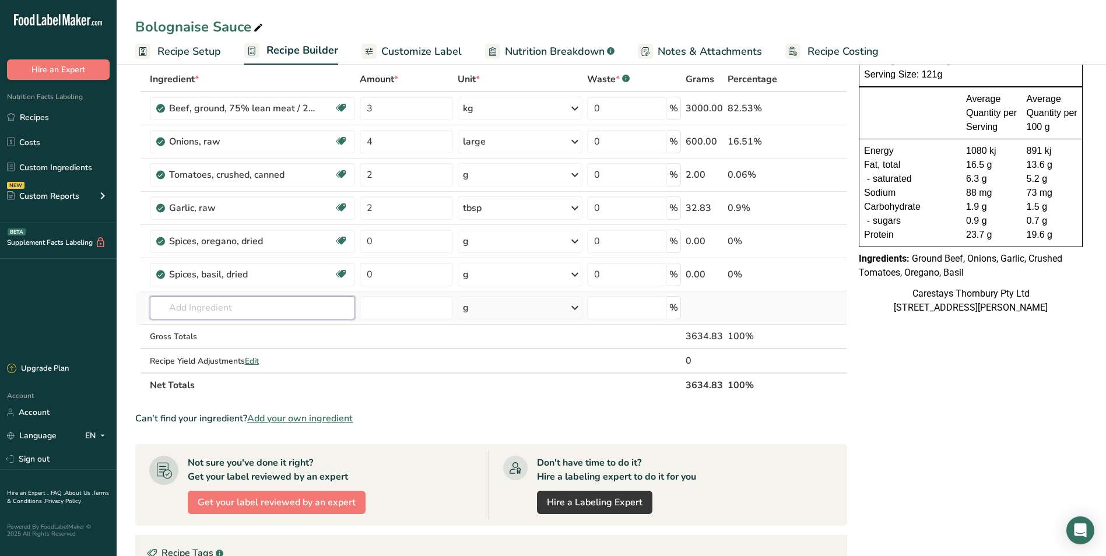
click at [187, 307] on input "text" at bounding box center [252, 307] width 205 height 23
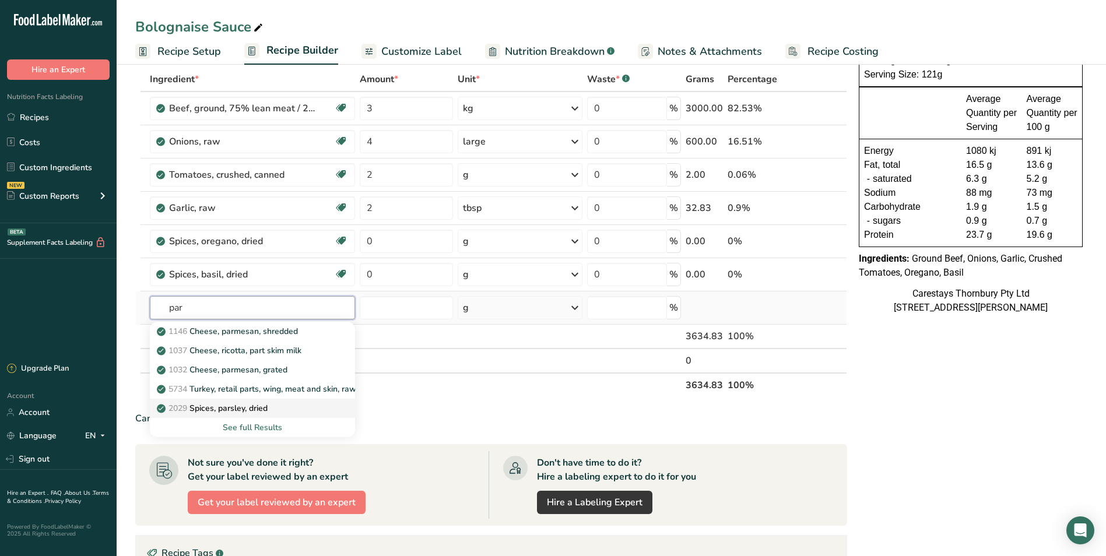
type input "par"
click at [251, 407] on p "2029 Spices, parsley, dried" at bounding box center [213, 408] width 108 height 12
type input "Spices, parsley, dried"
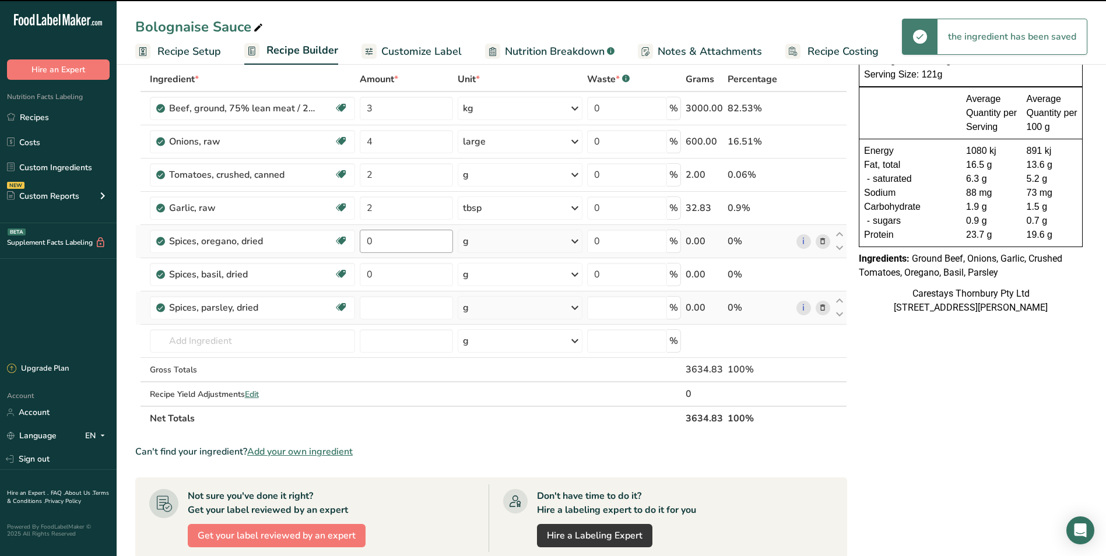
type input "0"
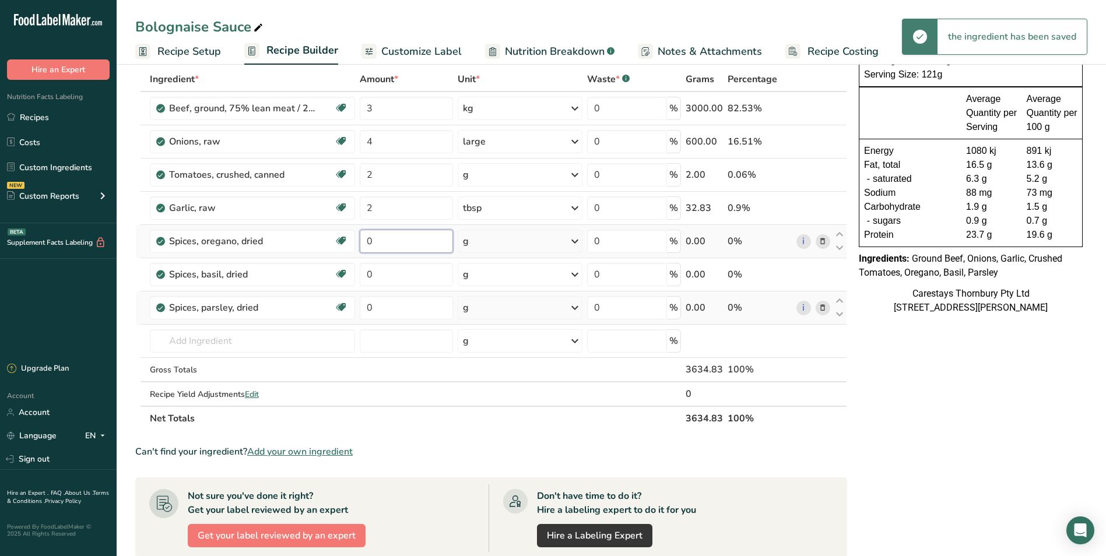
click at [379, 244] on input "0" at bounding box center [406, 241] width 93 height 23
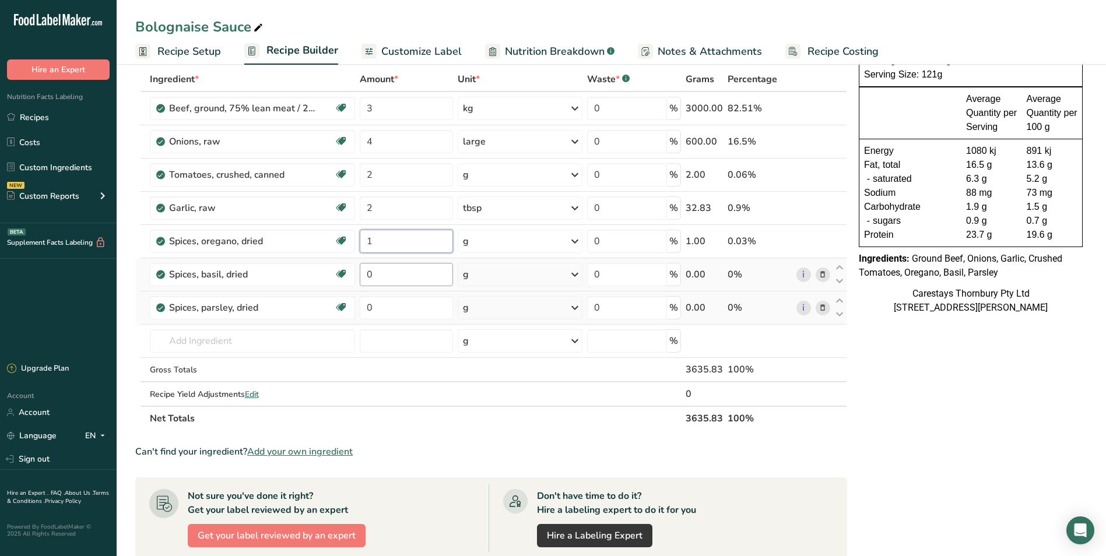
type input "1"
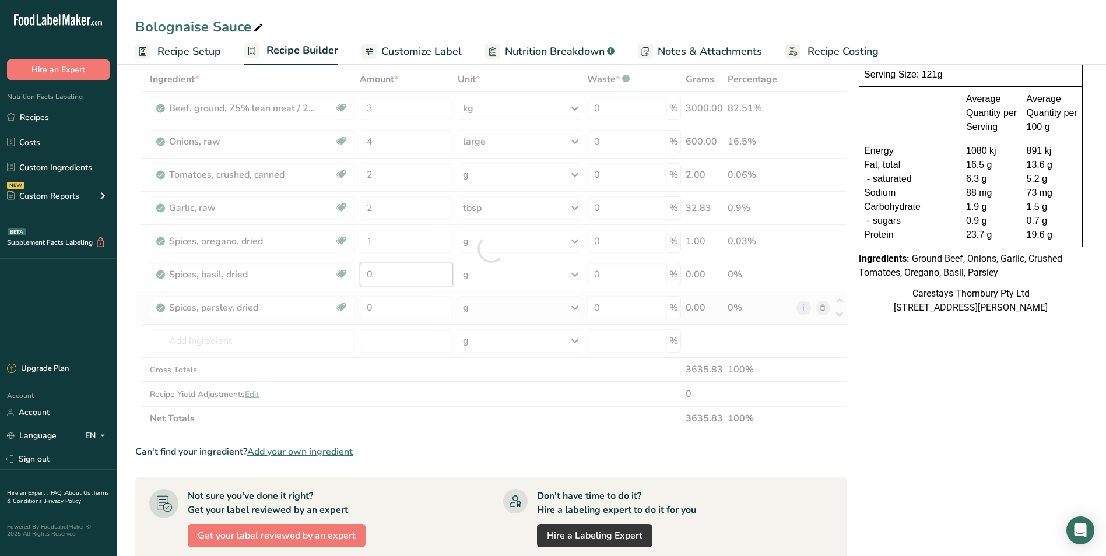
click at [401, 279] on div "Ingredient * Amount * Unit * Waste * .a-a{fill:#347362;}.b-a{fill:#fff;} Grams …" at bounding box center [491, 249] width 712 height 364
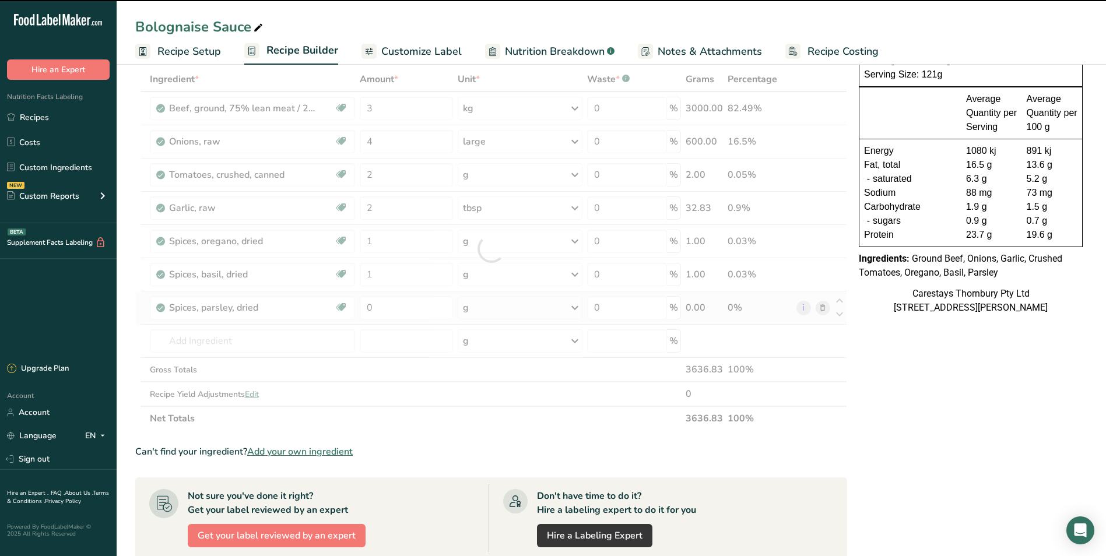
click at [377, 307] on div at bounding box center [491, 249] width 712 height 364
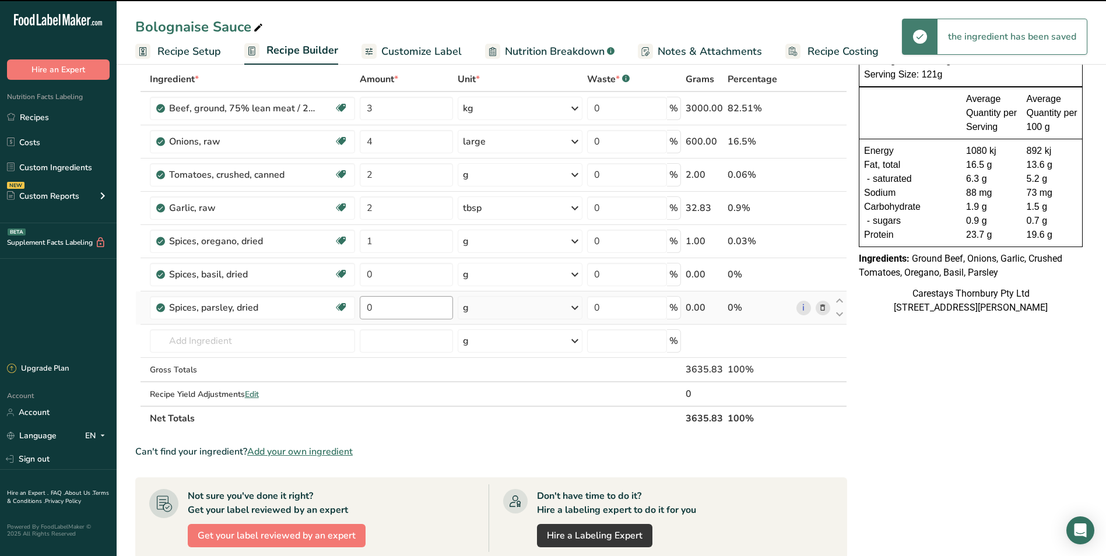
type input "1"
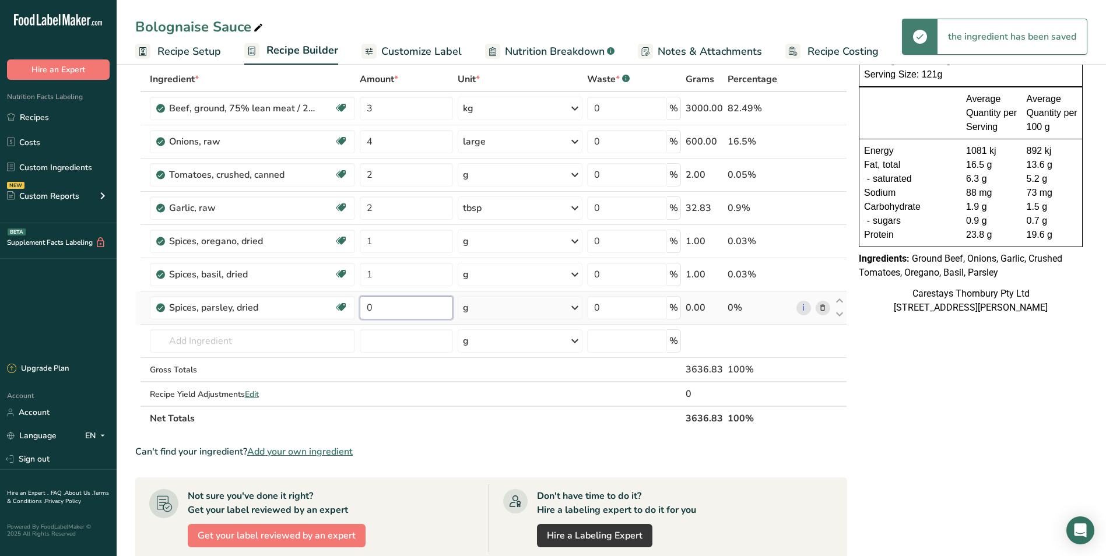
click at [384, 310] on input "0" at bounding box center [406, 307] width 93 height 23
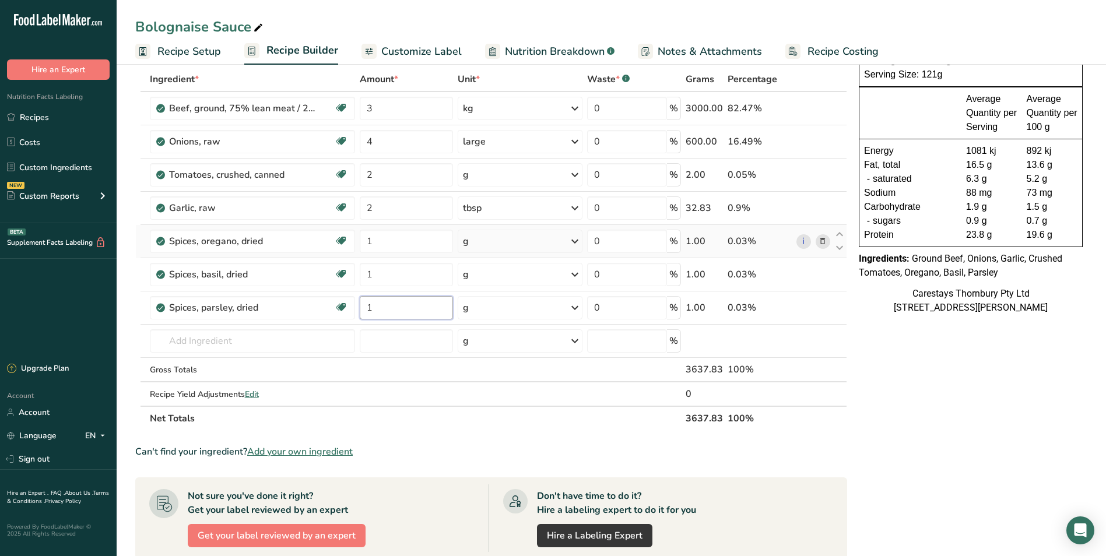
type input "1"
click at [577, 239] on div "Ingredient * Amount * Unit * Waste * .a-a{fill:#347362;}.b-a{fill:#fff;} Grams …" at bounding box center [491, 249] width 712 height 364
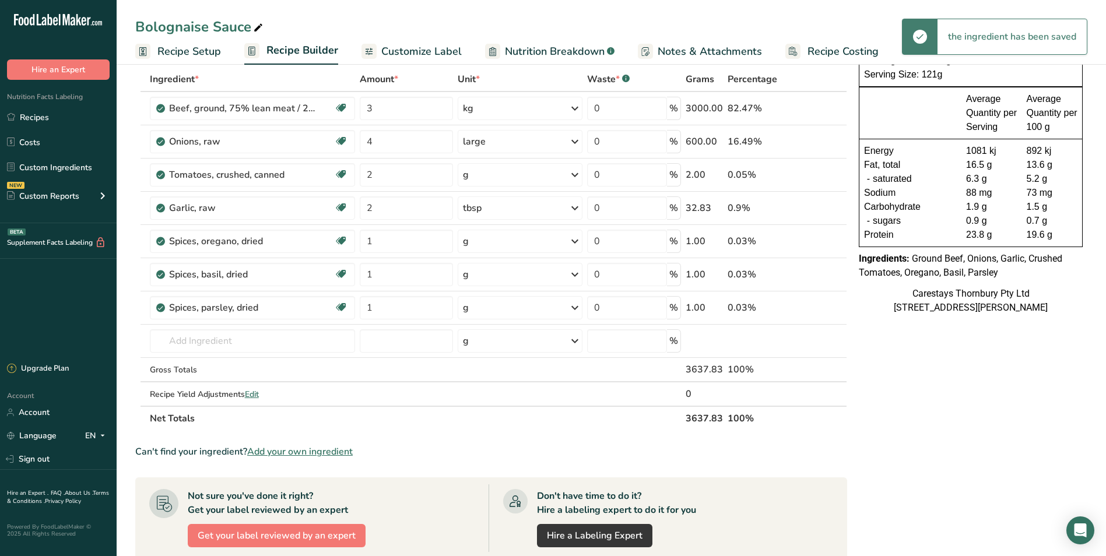
click at [577, 239] on icon at bounding box center [575, 241] width 14 height 21
click at [528, 282] on div "1 tsp, leaves" at bounding box center [514, 280] width 98 height 17
click at [578, 274] on icon at bounding box center [576, 274] width 14 height 21
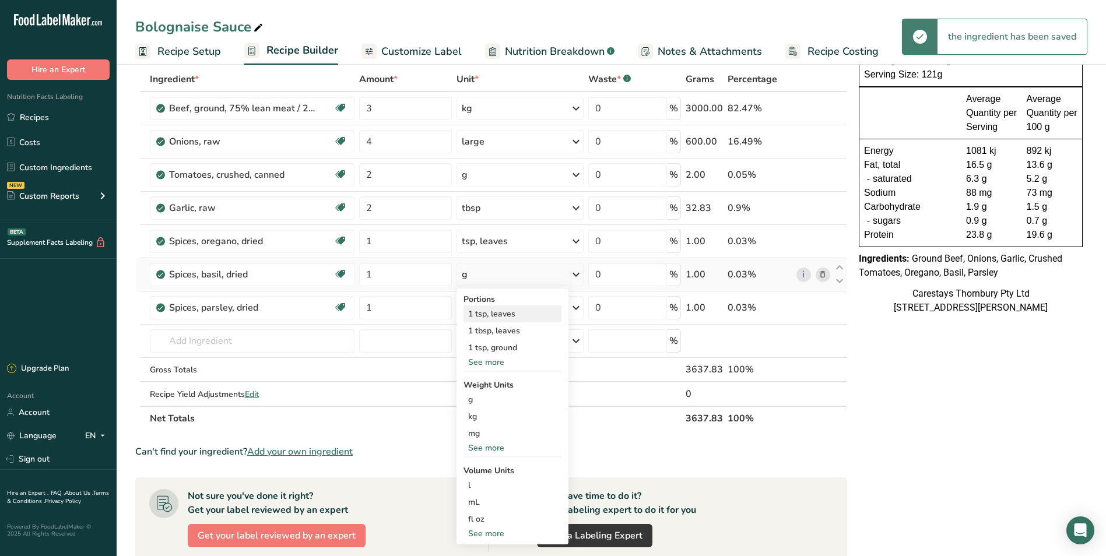
click at [521, 315] on div "1 tsp, leaves" at bounding box center [513, 314] width 98 height 17
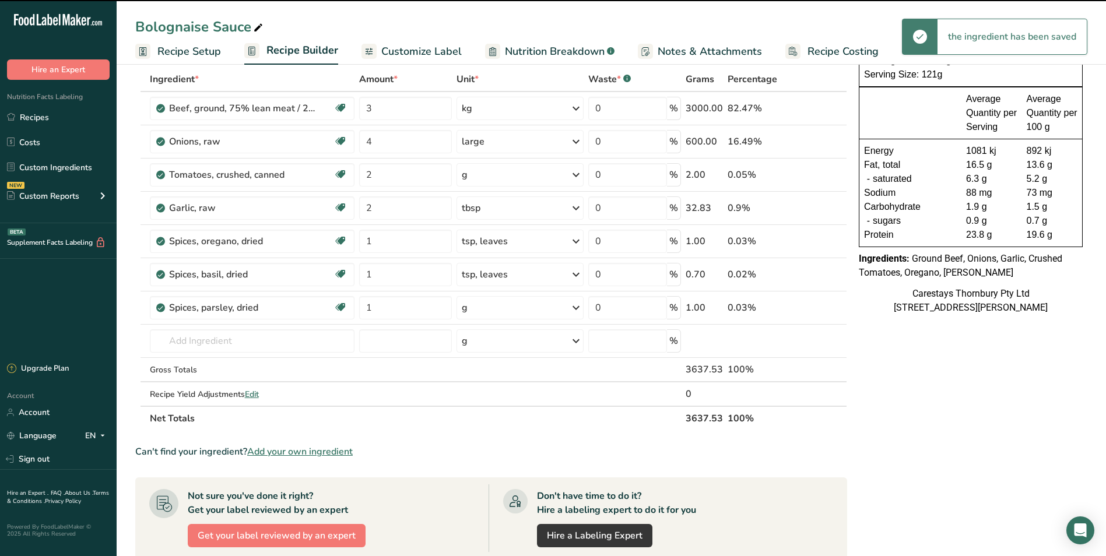
click at [575, 240] on icon at bounding box center [576, 241] width 14 height 21
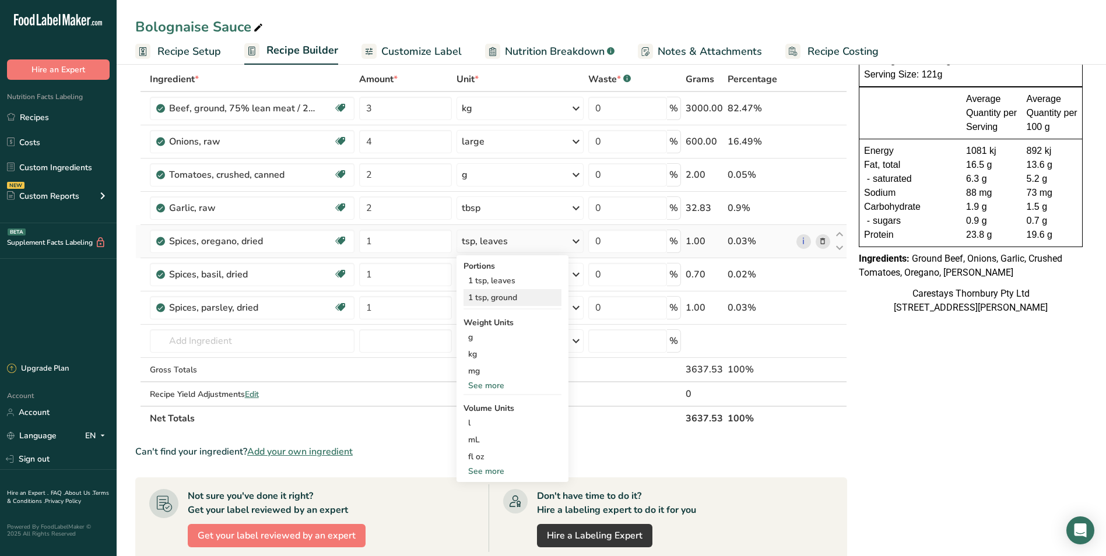
click at [513, 298] on div "1 tsp, ground" at bounding box center [513, 297] width 98 height 17
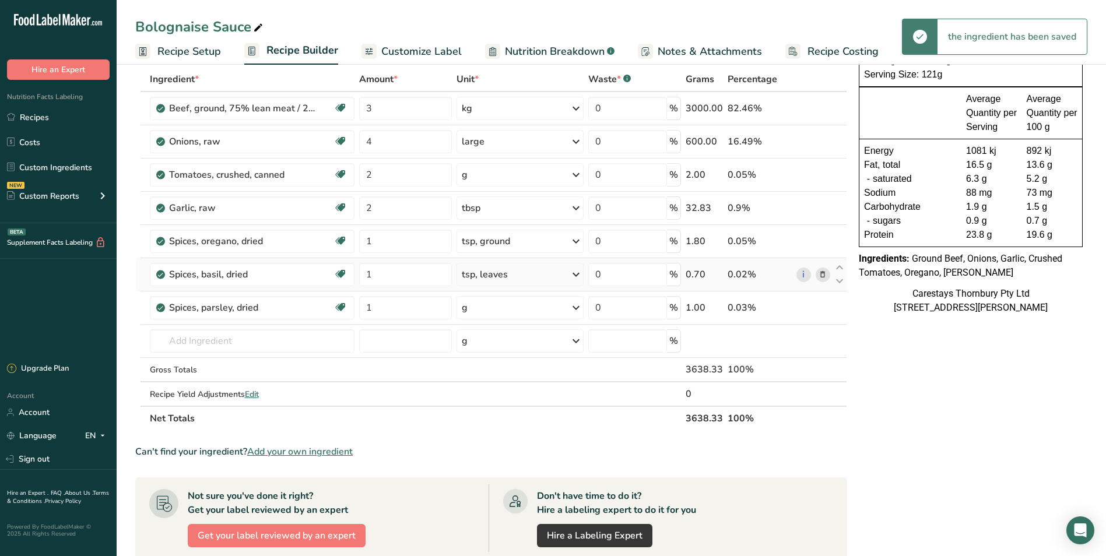
click at [577, 273] on icon at bounding box center [576, 274] width 14 height 21
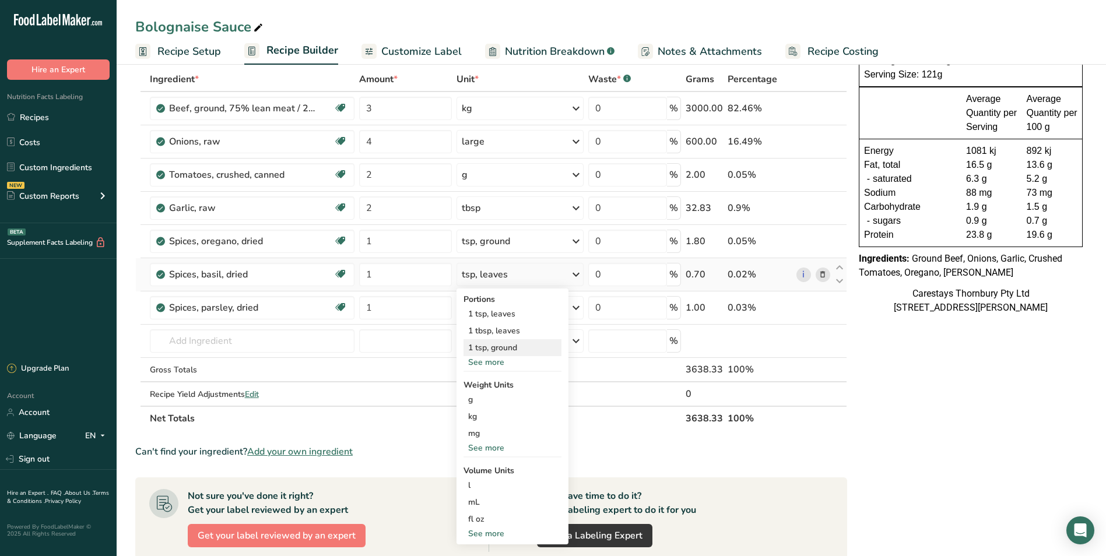
click at [518, 345] on div "1 tsp, ground" at bounding box center [513, 347] width 98 height 17
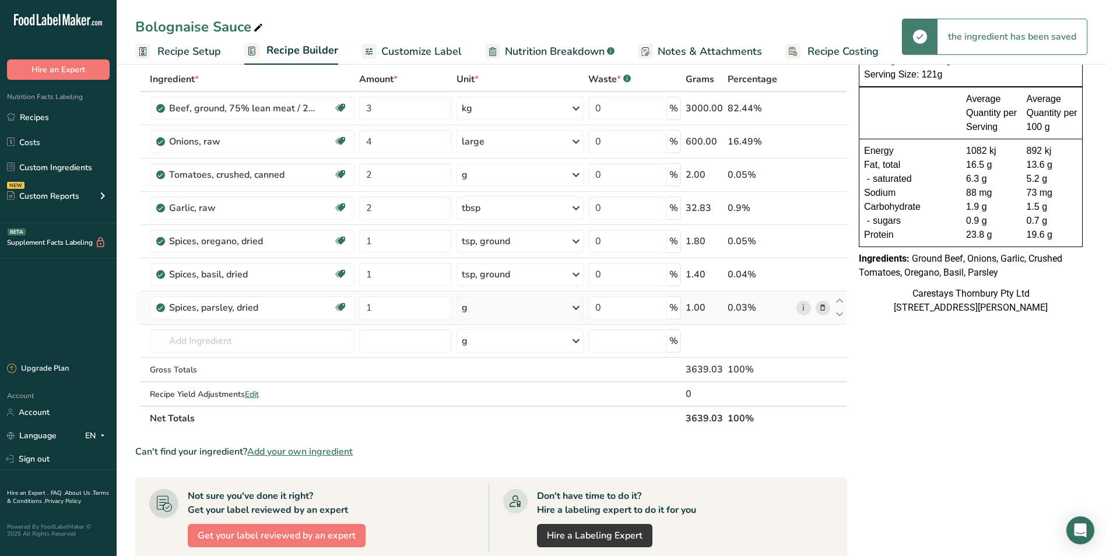
click at [578, 307] on icon at bounding box center [576, 307] width 14 height 21
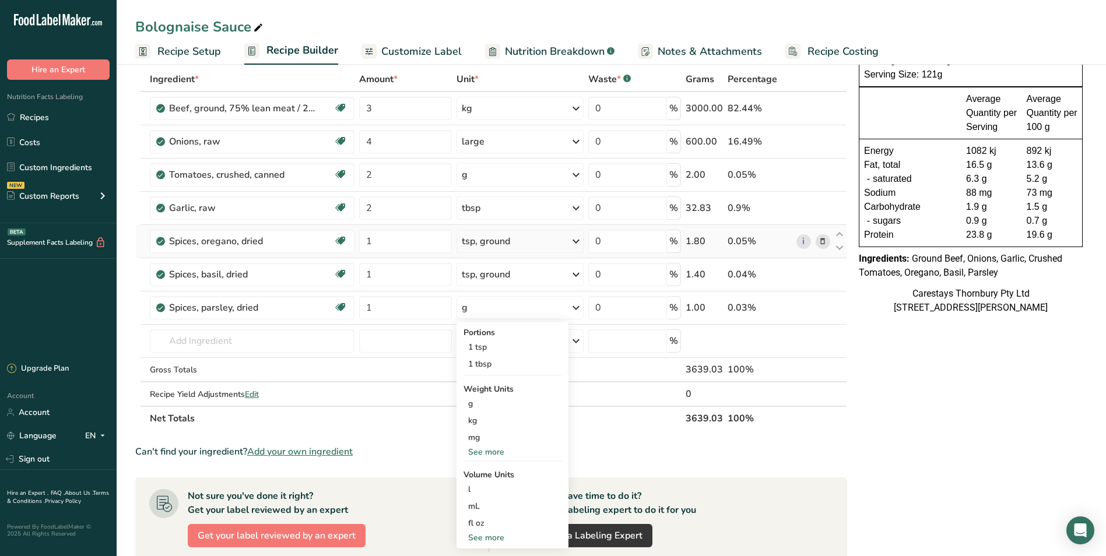
click at [577, 240] on icon at bounding box center [576, 241] width 14 height 21
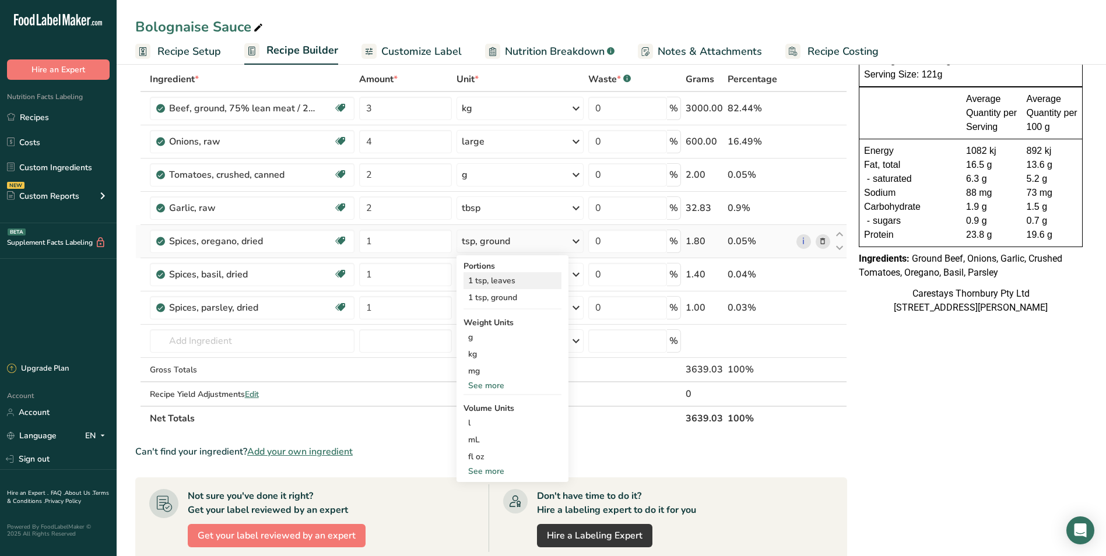
click at [509, 276] on div "1 tsp, leaves" at bounding box center [513, 280] width 98 height 17
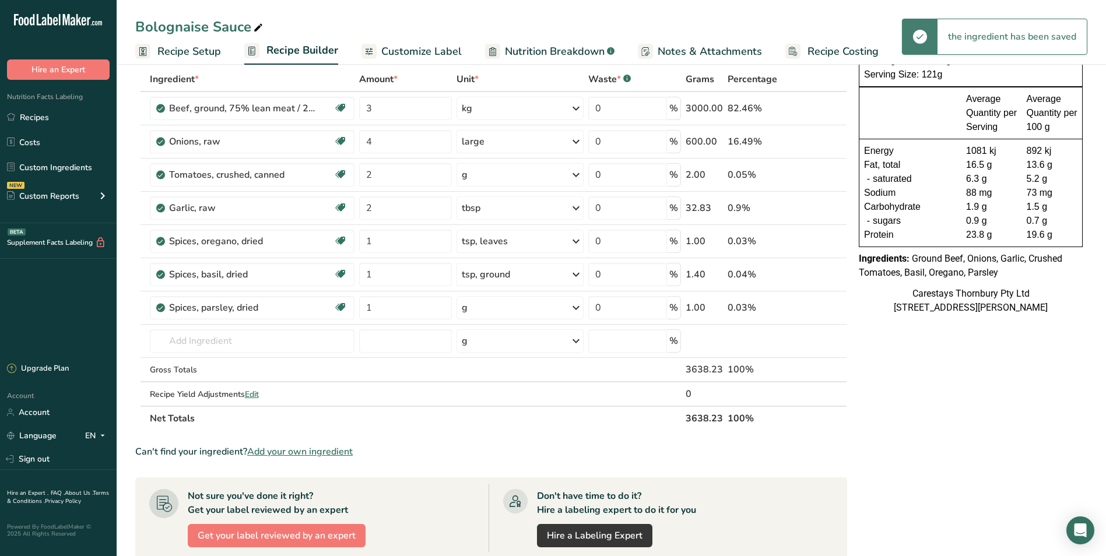
click at [576, 273] on icon at bounding box center [576, 274] width 14 height 21
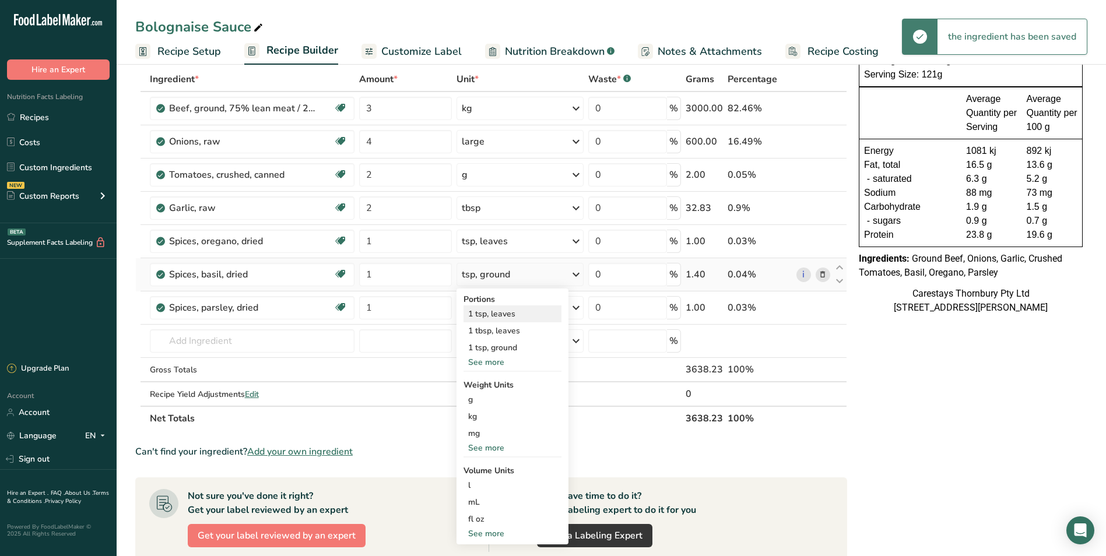
click at [517, 312] on div "1 tsp, leaves" at bounding box center [513, 314] width 98 height 17
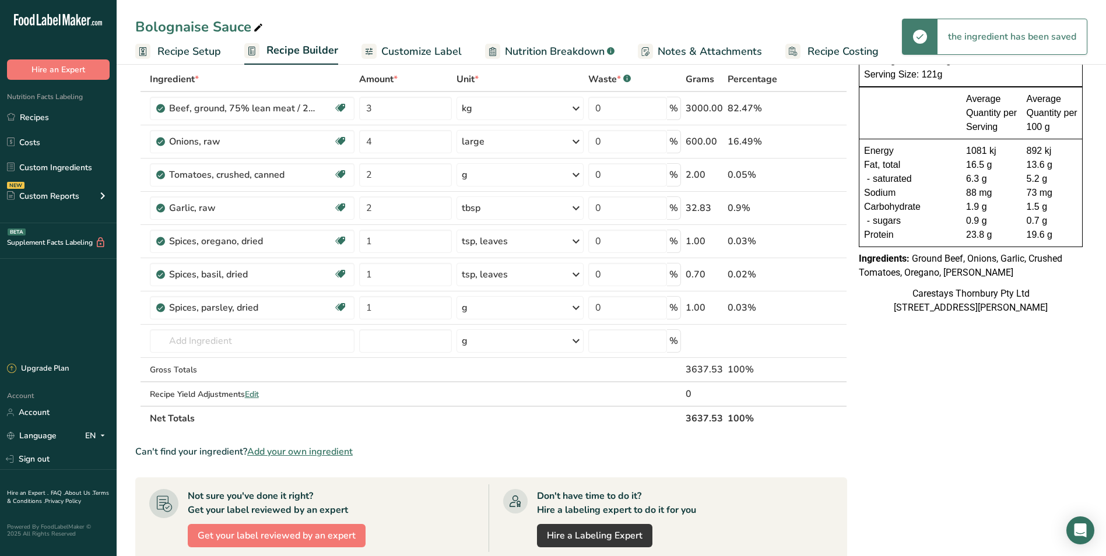
click at [577, 306] on icon at bounding box center [576, 307] width 14 height 21
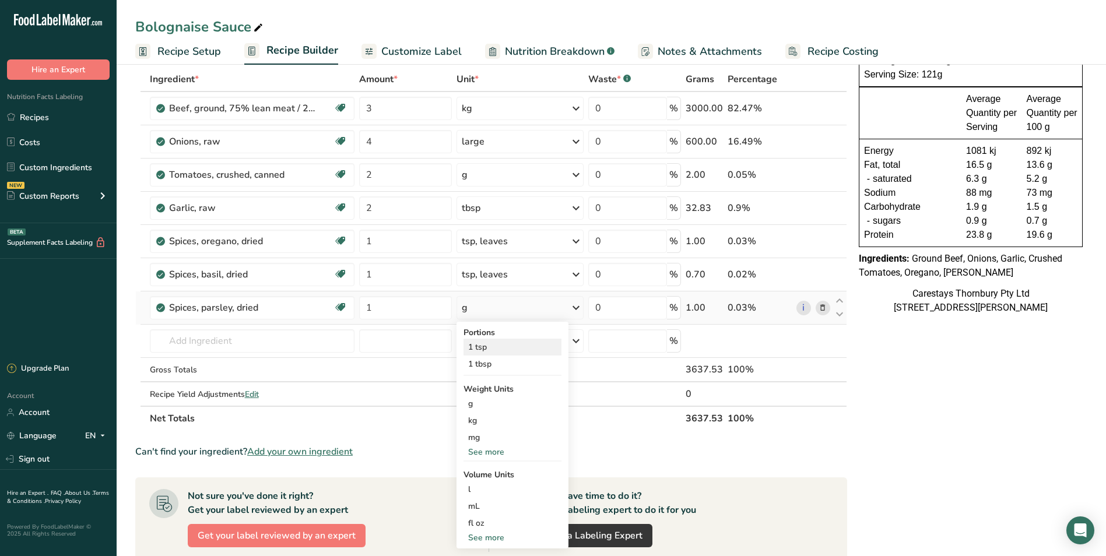
click at [500, 349] on div "1 tsp" at bounding box center [513, 347] width 98 height 17
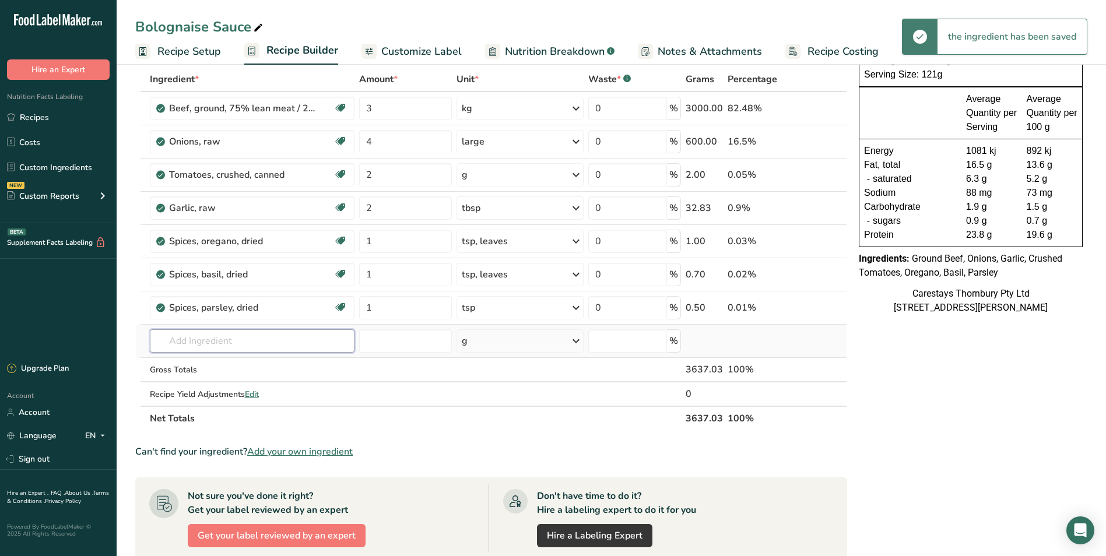
click at [188, 344] on input "text" at bounding box center [252, 341] width 205 height 23
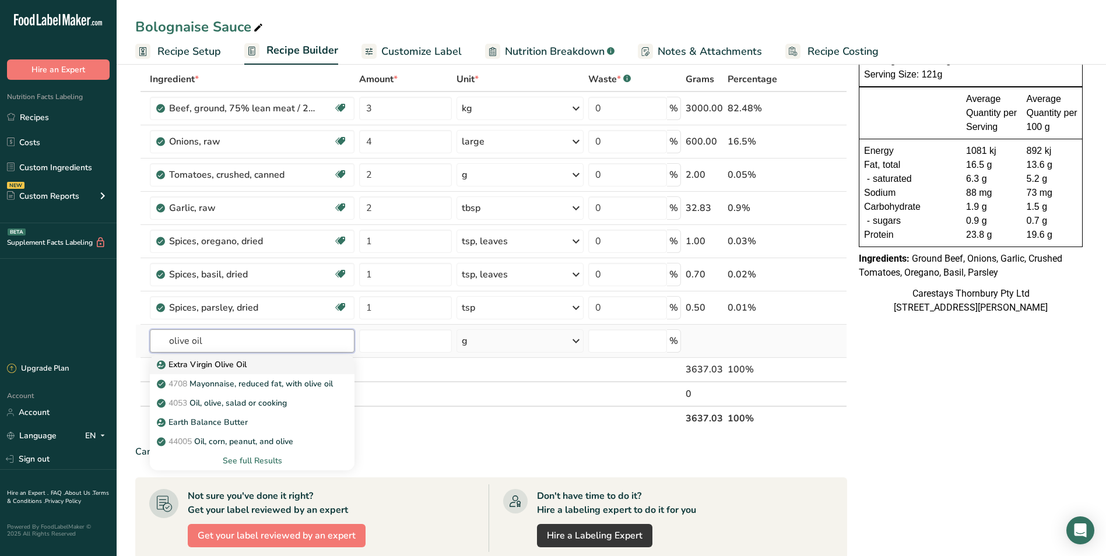
type input "olive oil"
click at [197, 365] on p "Extra Virgin Olive Oil" at bounding box center [202, 365] width 87 height 12
type input "Extra Virgin Olive Oil"
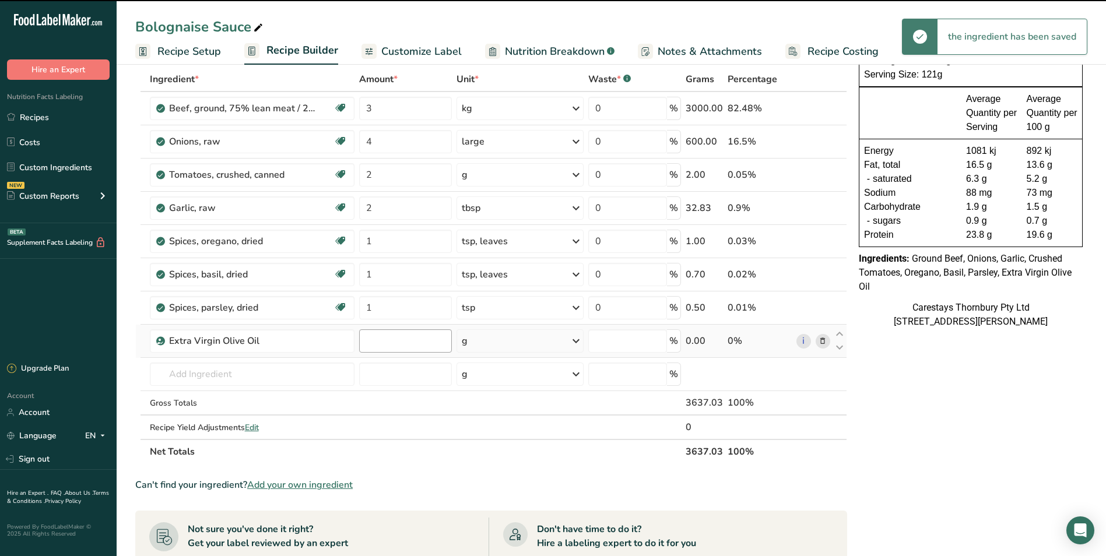
type input "0"
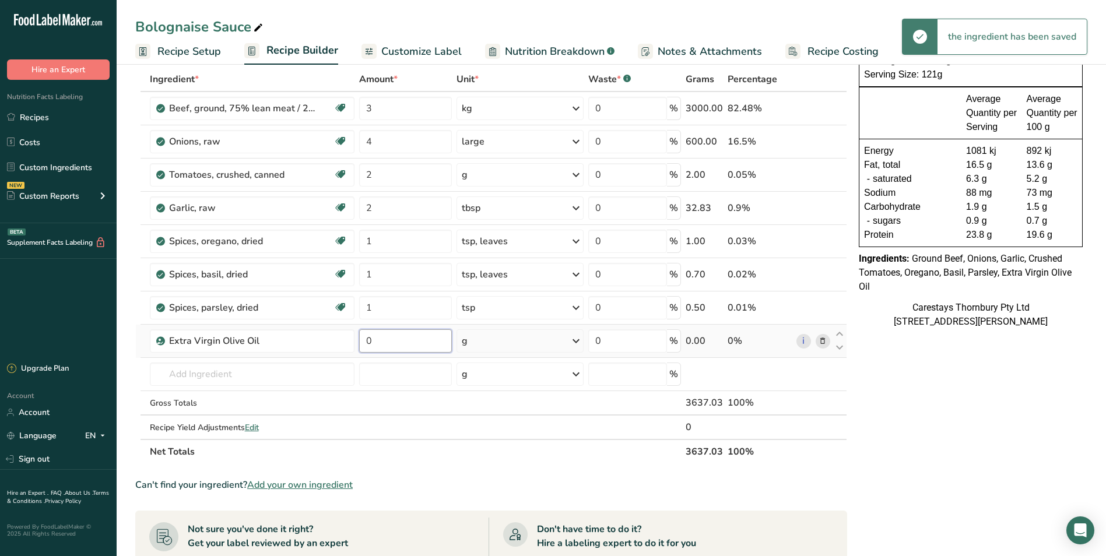
click at [385, 344] on input "0" at bounding box center [405, 341] width 93 height 23
type input "2"
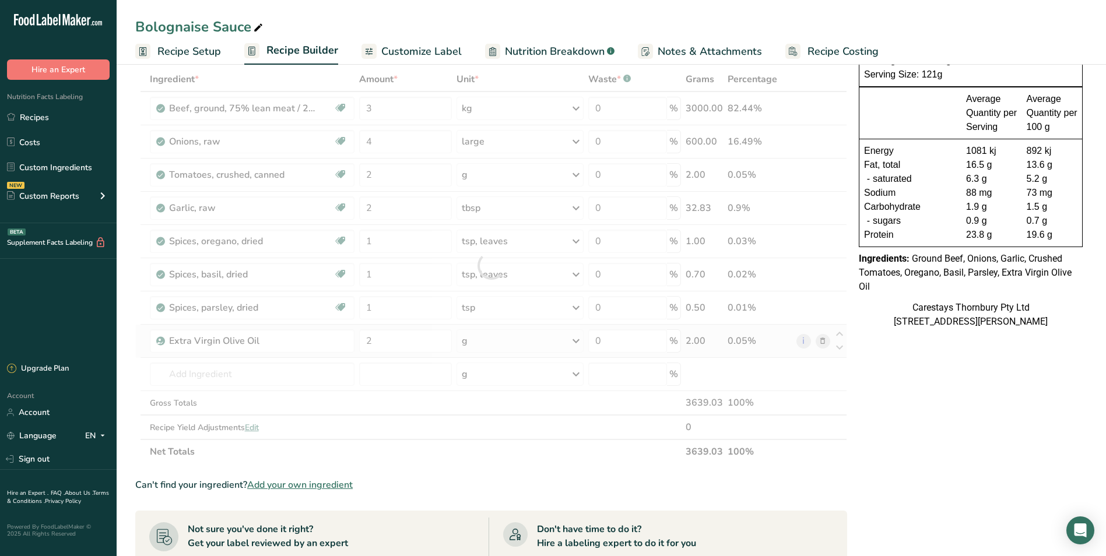
click at [575, 341] on div "Ingredient * Amount * Unit * Waste * .a-a{fill:#347362;}.b-a{fill:#fff;} Grams …" at bounding box center [491, 265] width 712 height 397
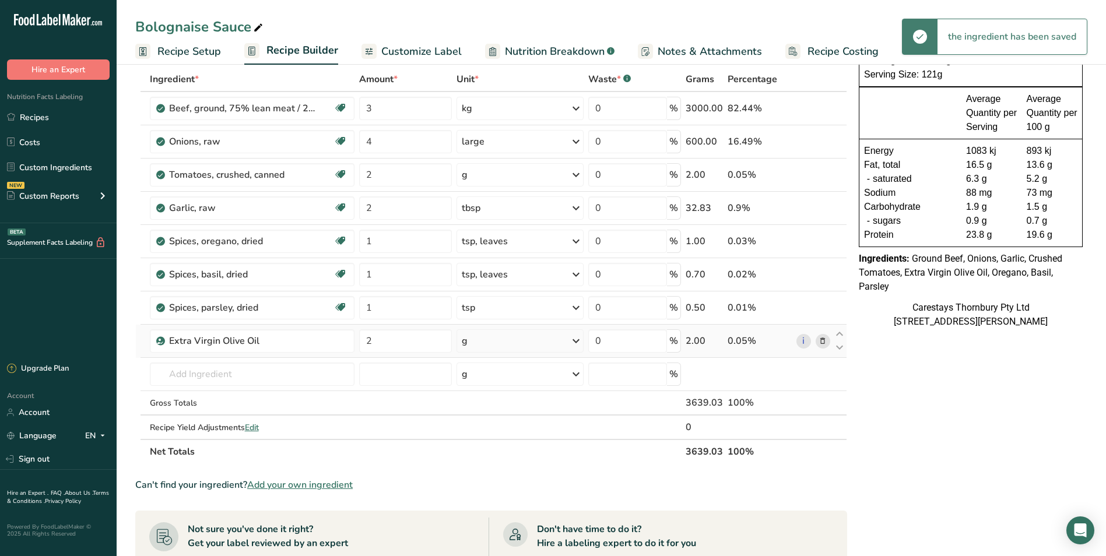
click at [575, 340] on icon at bounding box center [576, 341] width 14 height 21
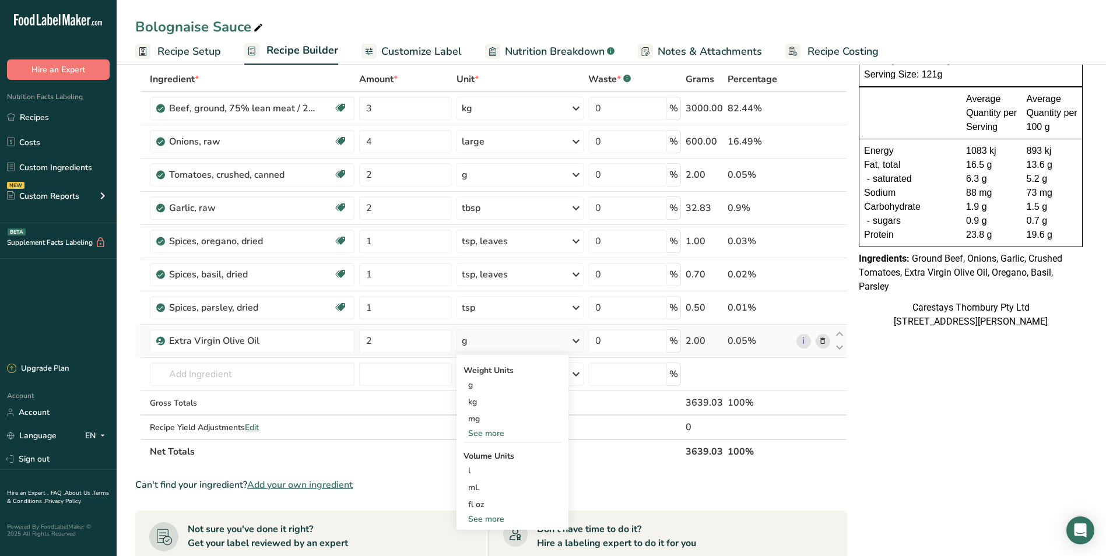
click at [493, 516] on div "See more" at bounding box center [513, 519] width 98 height 12
click at [493, 520] on div "tbsp" at bounding box center [512, 522] width 89 height 12
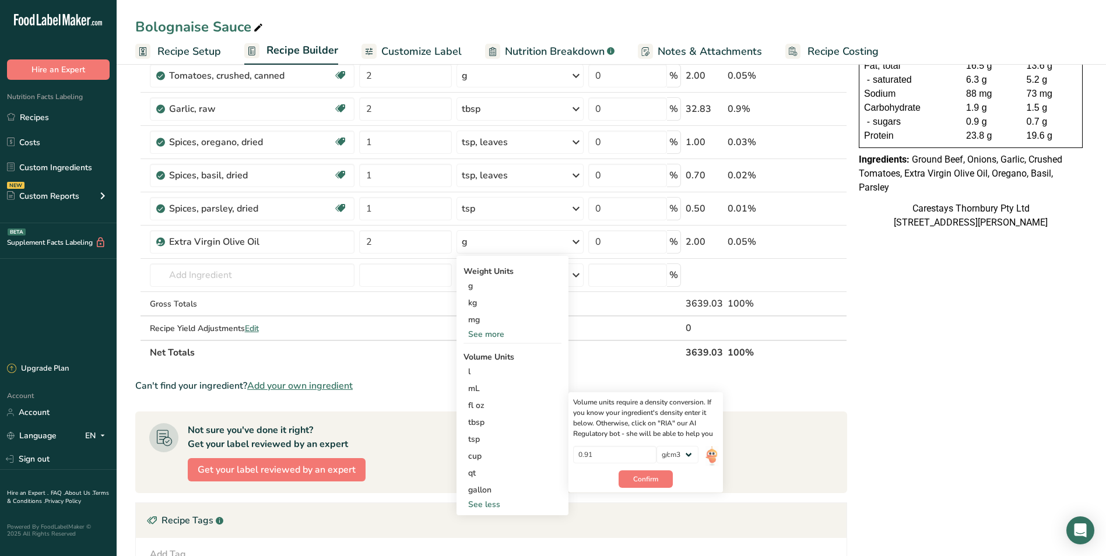
scroll to position [176, 0]
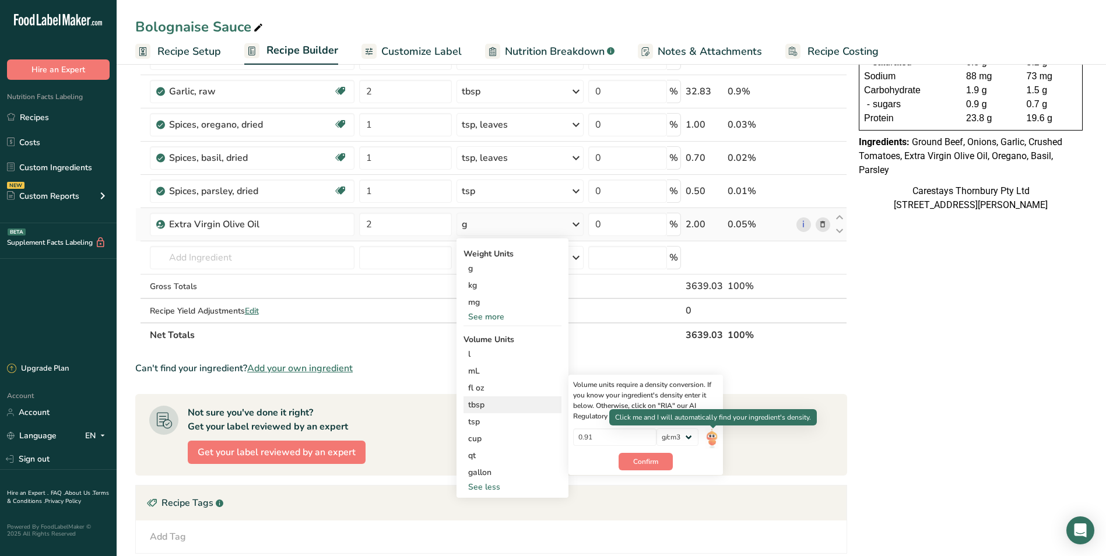
click at [710, 435] on img at bounding box center [712, 439] width 13 height 20
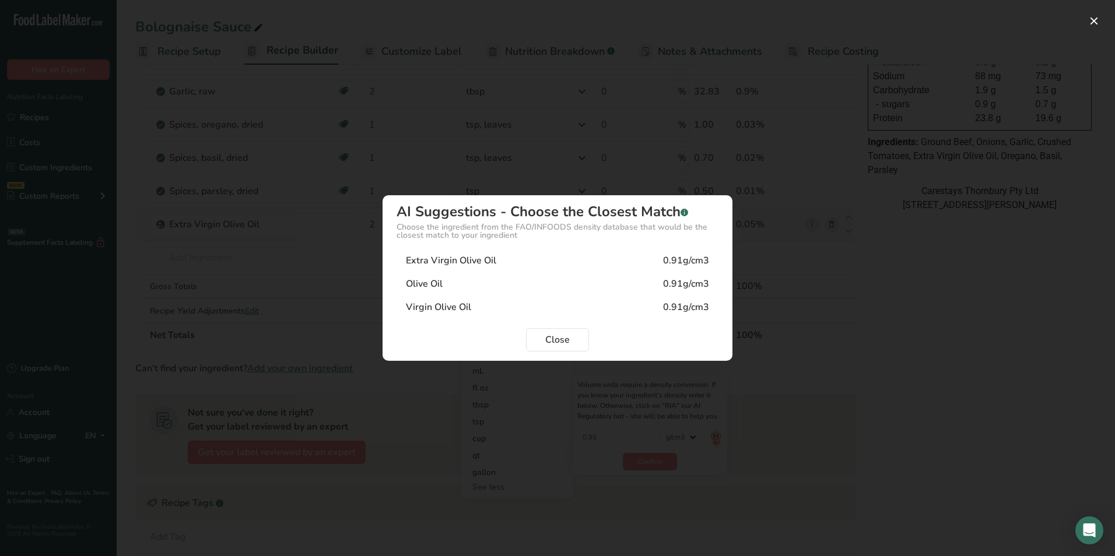
click at [446, 261] on div "Extra Virgin Olive Oil" at bounding box center [451, 261] width 90 height 14
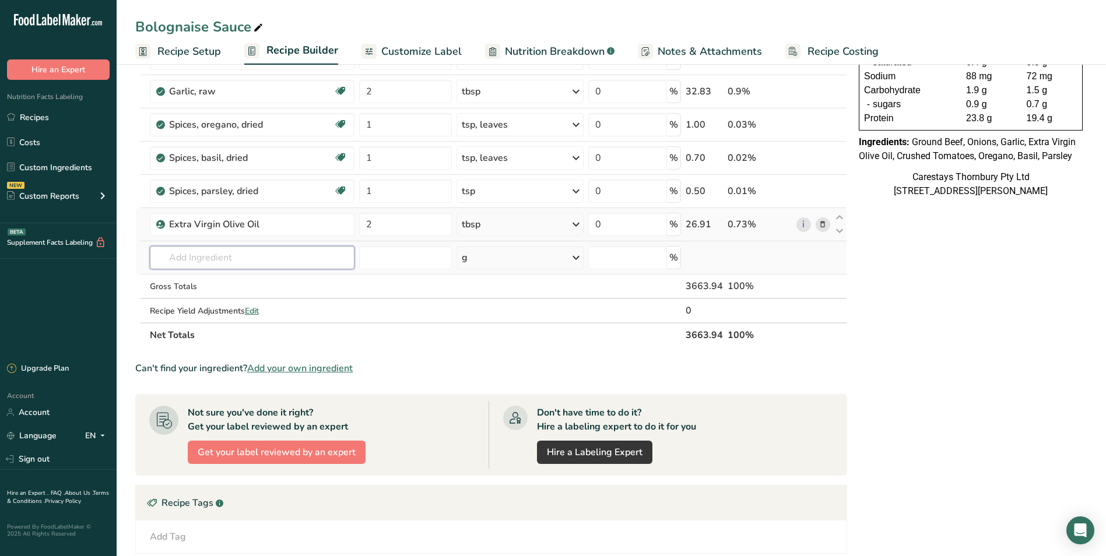
click at [201, 256] on input "text" at bounding box center [252, 257] width 205 height 23
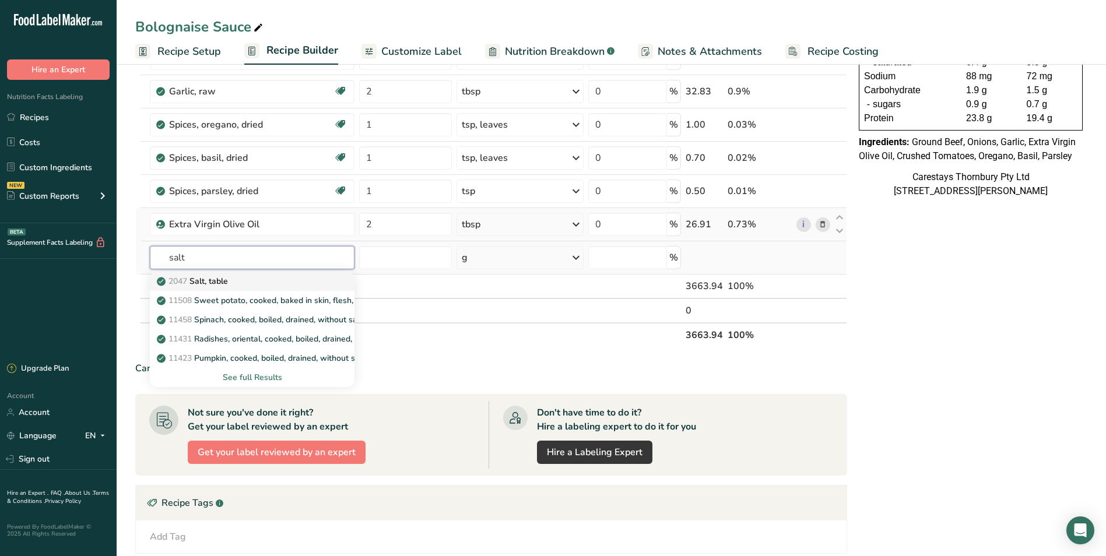
type input "salt"
click at [212, 280] on p "2047 Salt, table" at bounding box center [193, 281] width 69 height 12
type input "Salt, table"
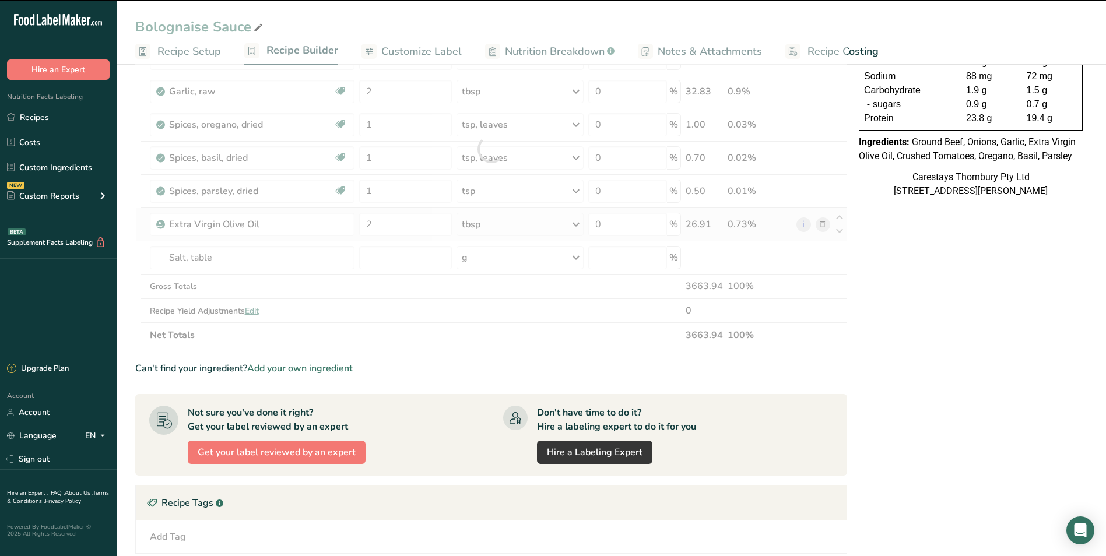
type input "0"
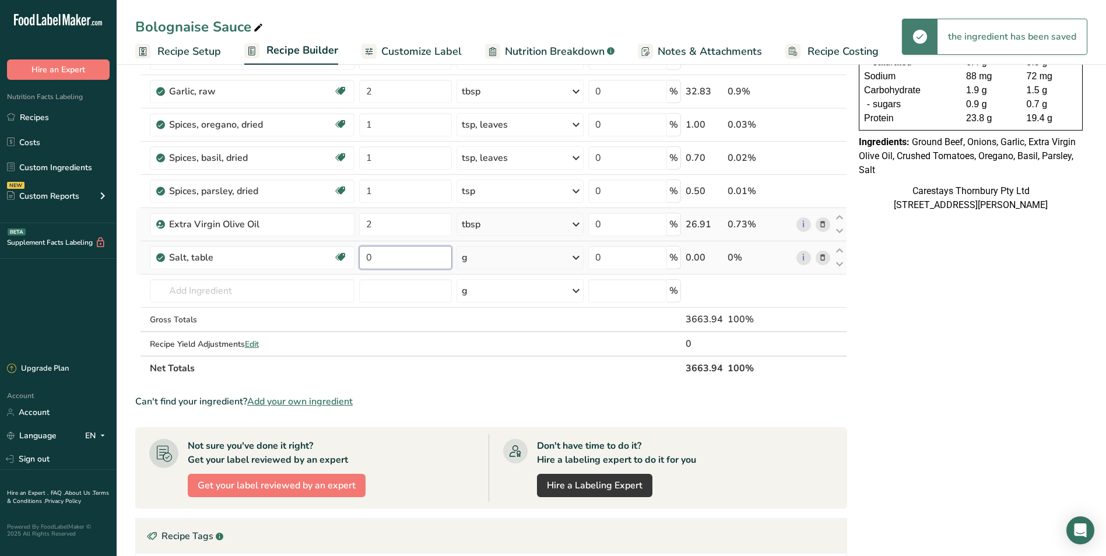
click at [386, 259] on input "0" at bounding box center [405, 257] width 93 height 23
type input "2"
click at [574, 256] on div "Ingredient * Amount * Unit * Waste * .a-a{fill:#347362;}.b-a{fill:#fff;} Grams …" at bounding box center [491, 165] width 712 height 430
click at [575, 257] on icon at bounding box center [576, 257] width 14 height 21
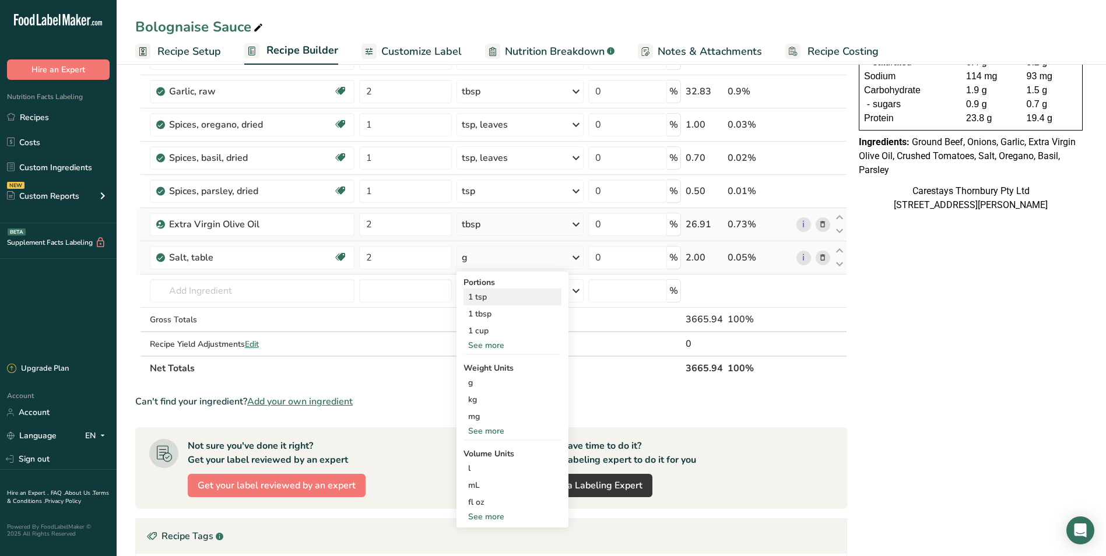
click at [494, 293] on div "1 tsp" at bounding box center [513, 297] width 98 height 17
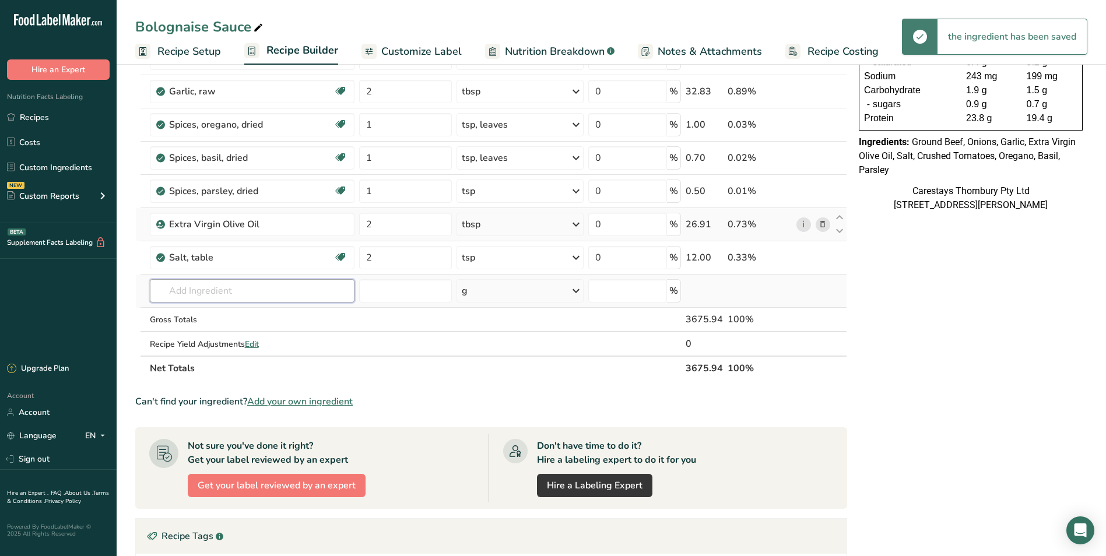
click at [181, 289] on input "text" at bounding box center [252, 290] width 205 height 23
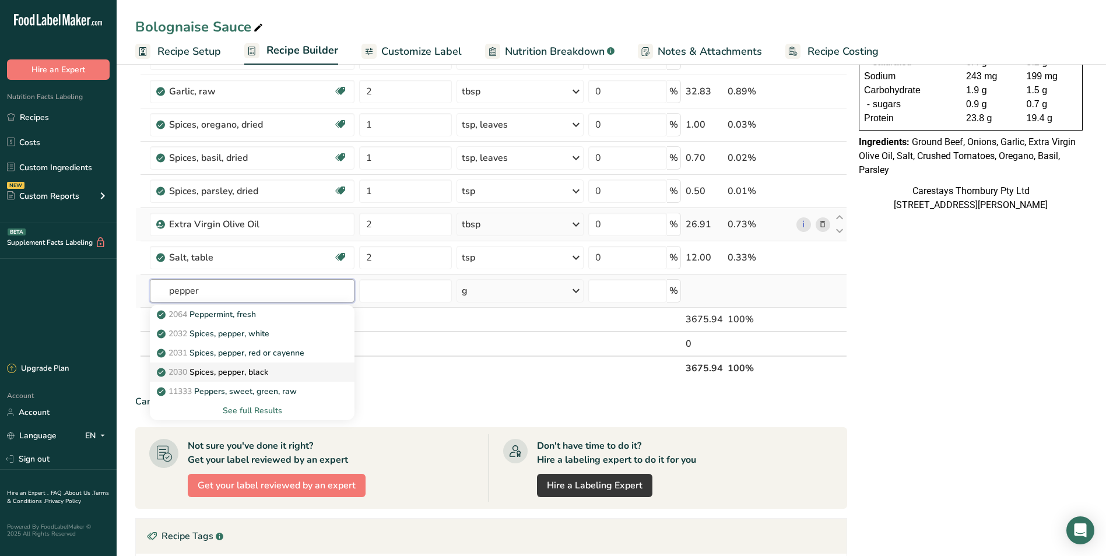
type input "pepper"
click at [230, 370] on p "2030 Spices, pepper, black" at bounding box center [213, 372] width 109 height 12
type input "Spices, pepper, black"
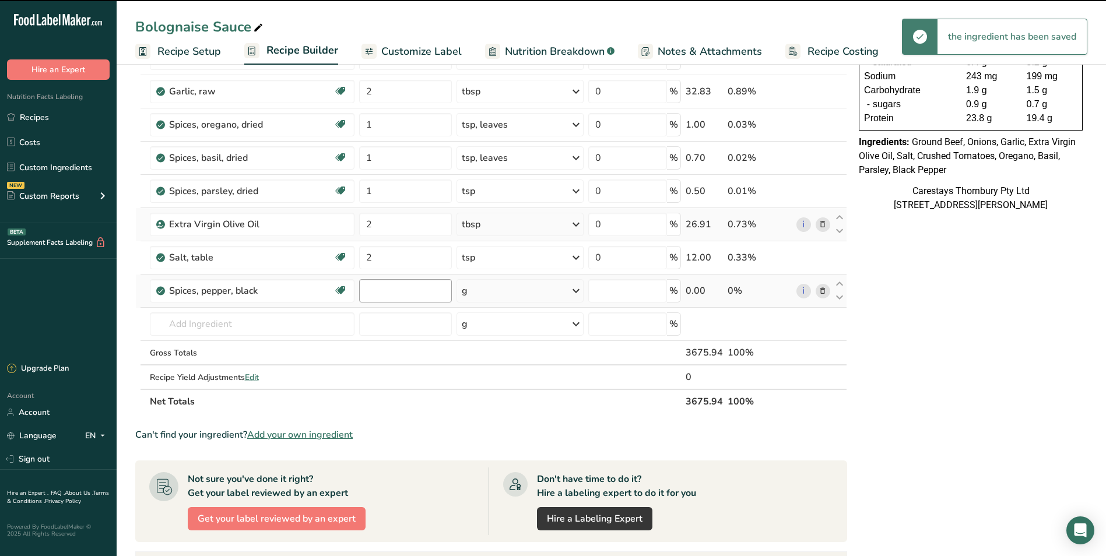
type input "0"
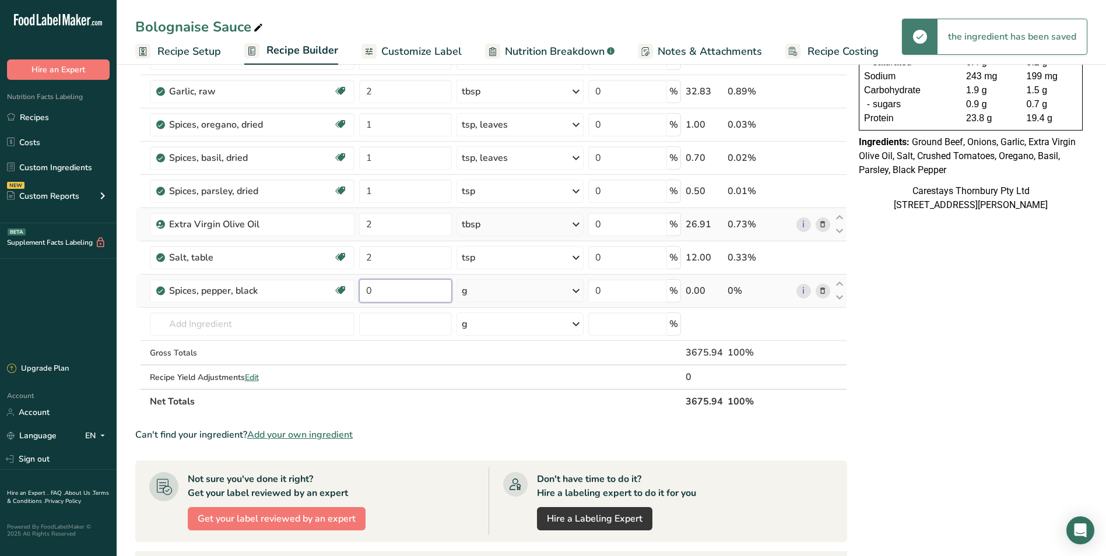
click at [387, 297] on input "0" at bounding box center [405, 290] width 93 height 23
type input "2"
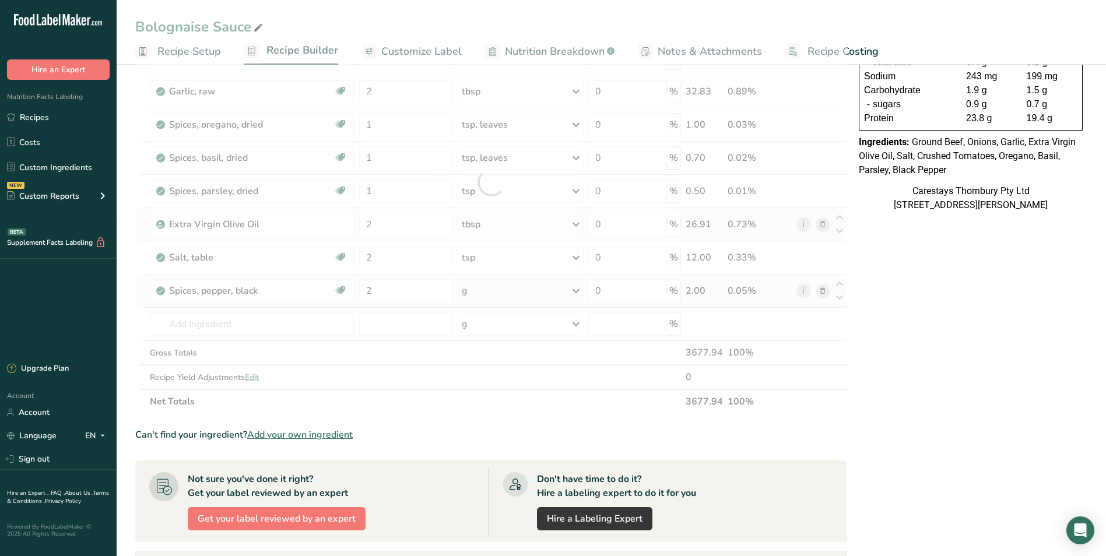
click at [576, 290] on div "Ingredient * Amount * Unit * Waste * .a-a{fill:#347362;}.b-a{fill:#fff;} Grams …" at bounding box center [491, 182] width 712 height 464
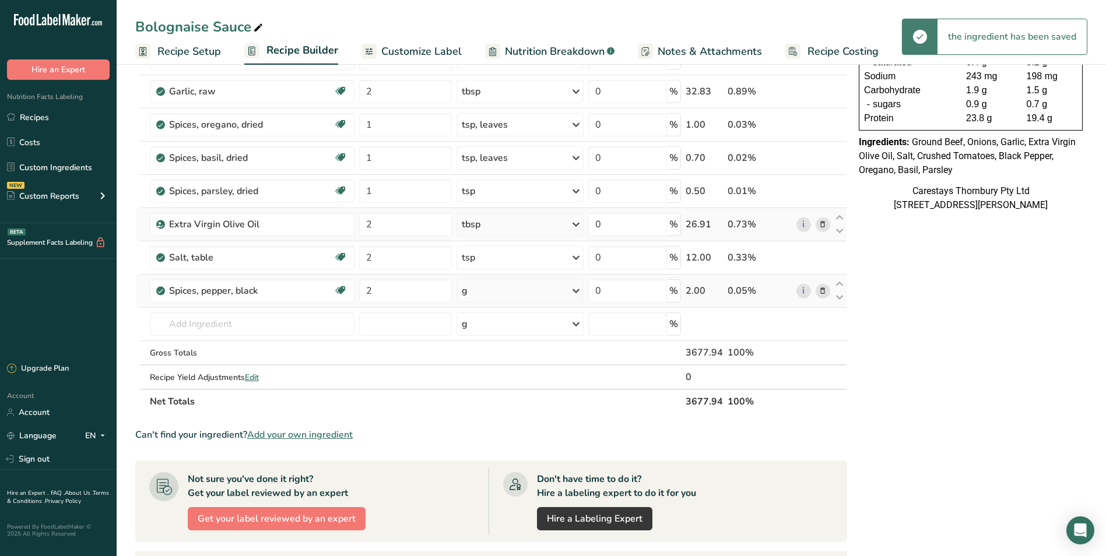
click at [576, 290] on icon at bounding box center [576, 291] width 14 height 21
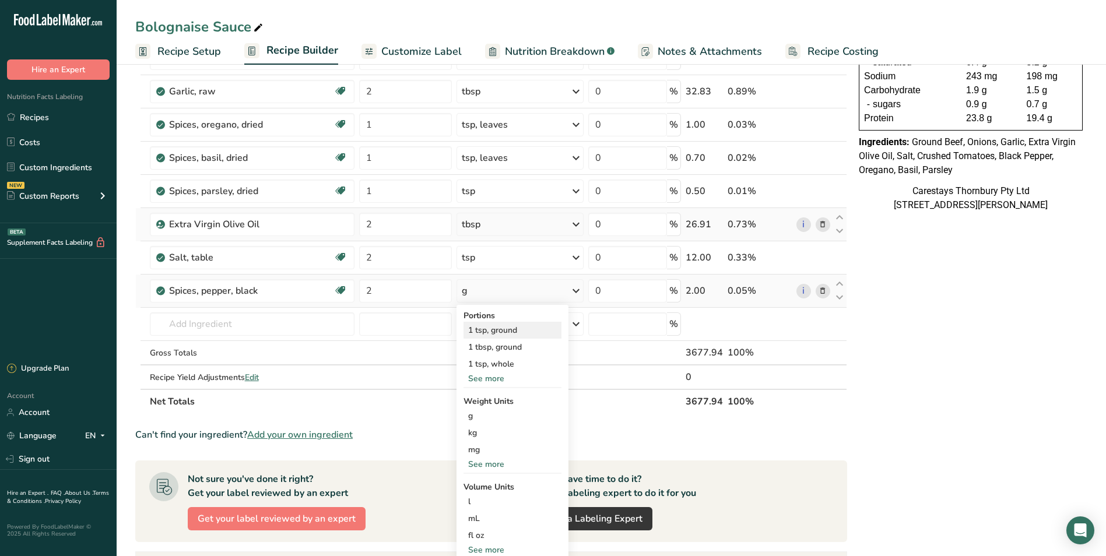
click at [515, 328] on div "1 tsp, ground" at bounding box center [513, 330] width 98 height 17
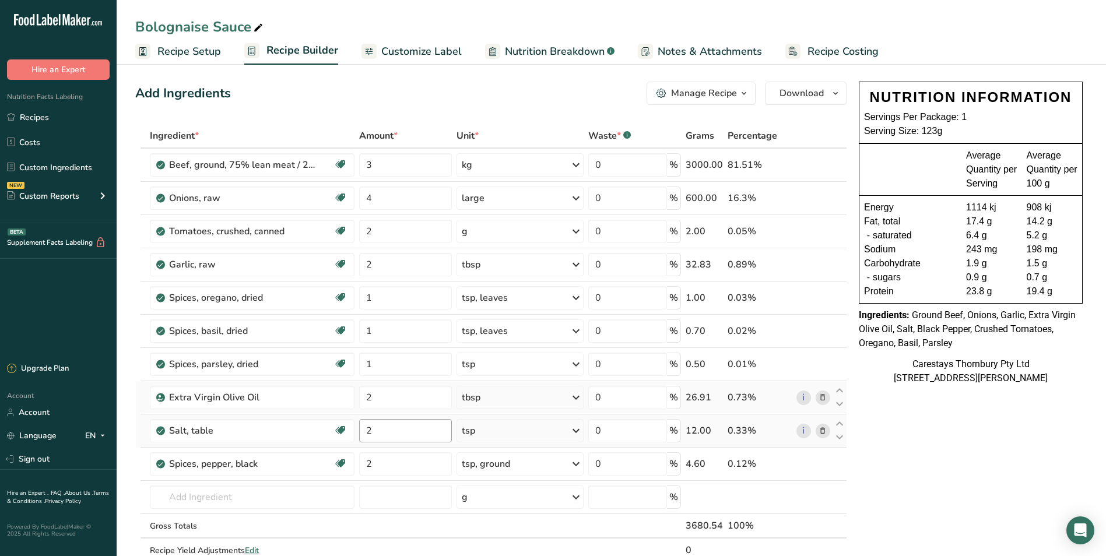
scroll to position [0, 0]
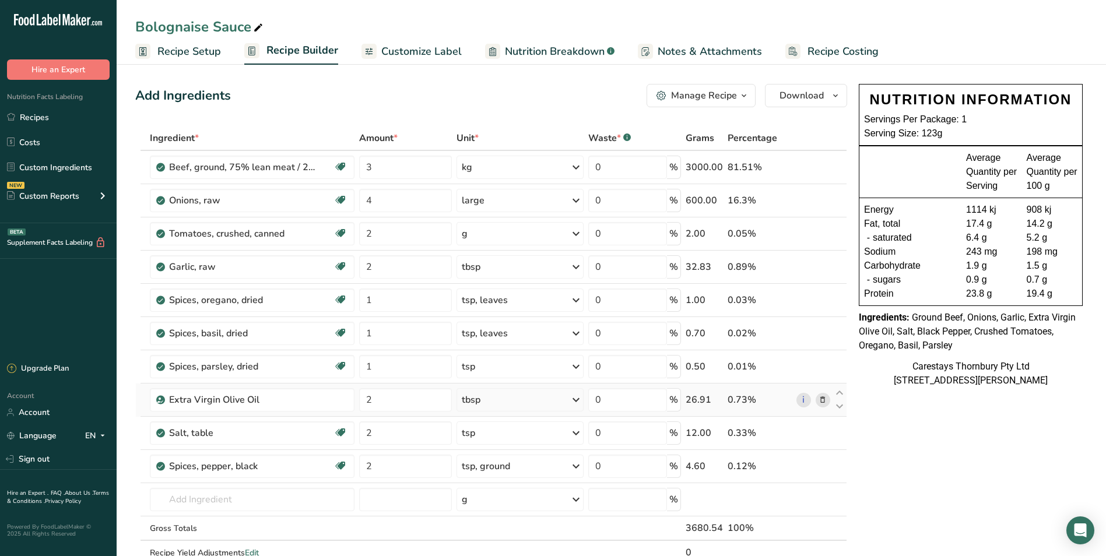
click at [818, 49] on span "Recipe Costing" at bounding box center [843, 52] width 71 height 16
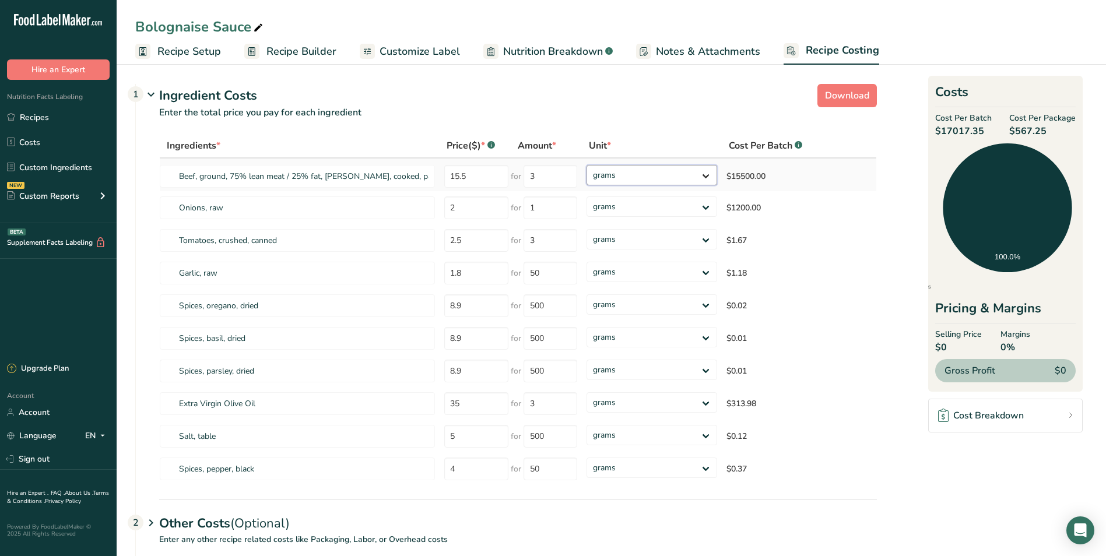
click at [707, 175] on select "grams kg mg mcg lb oz" at bounding box center [652, 175] width 131 height 20
select select "1"
click at [587, 165] on select "grams kg mg mcg lb oz" at bounding box center [652, 175] width 131 height 20
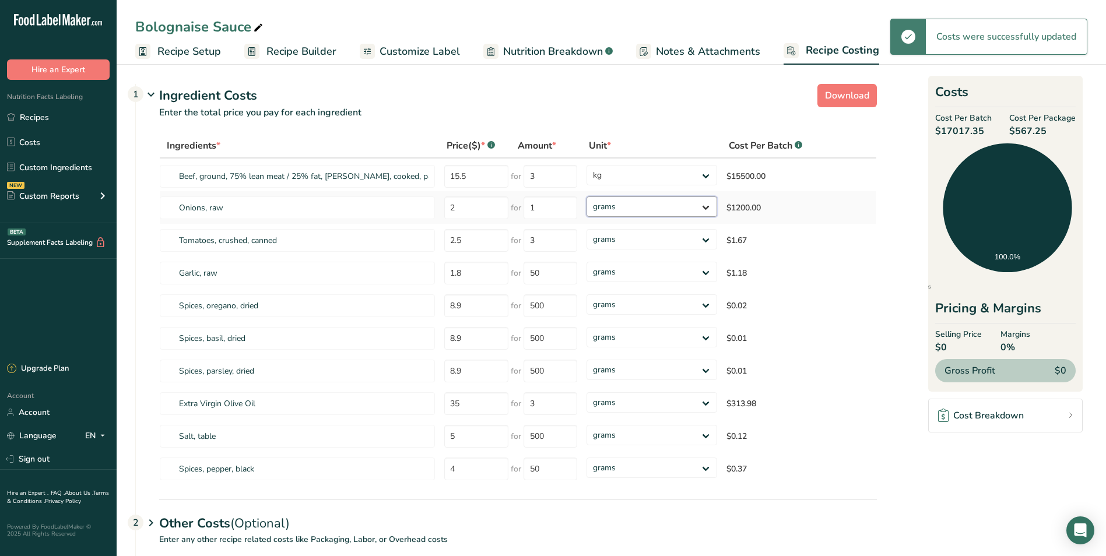
click at [707, 206] on select "grams kg mg mcg lb oz" at bounding box center [652, 207] width 131 height 20
select select "1"
click at [587, 197] on select "grams kg mg mcg lb oz" at bounding box center [652, 207] width 131 height 20
click at [699, 401] on select "grams kg mg mcg lb oz" at bounding box center [646, 403] width 128 height 20
select select "1"
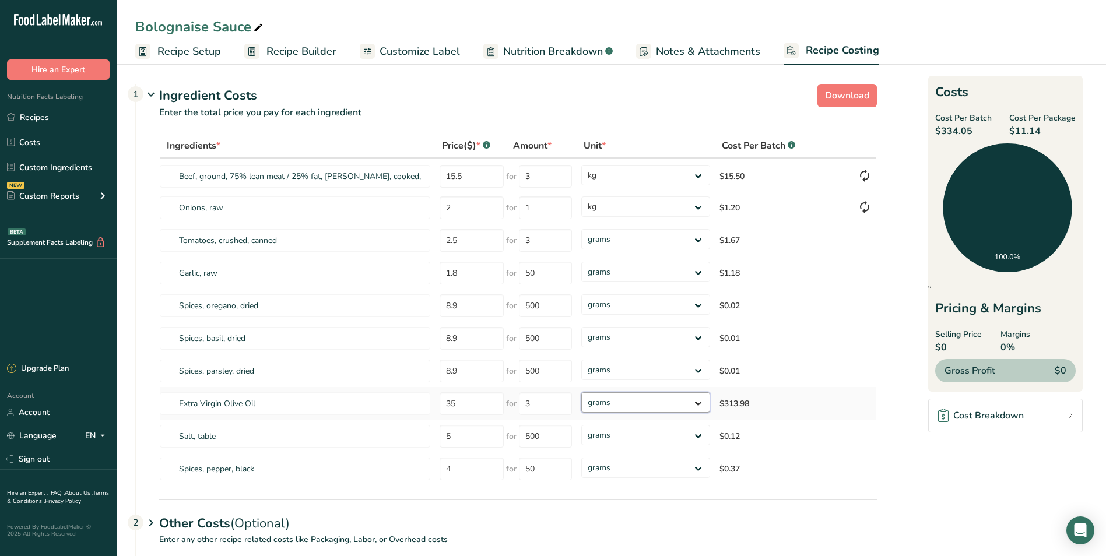
select select "1"
click at [582, 393] on select "grams kg mg mcg lb oz" at bounding box center [646, 403] width 128 height 20
